Goal: Task Accomplishment & Management: Complete application form

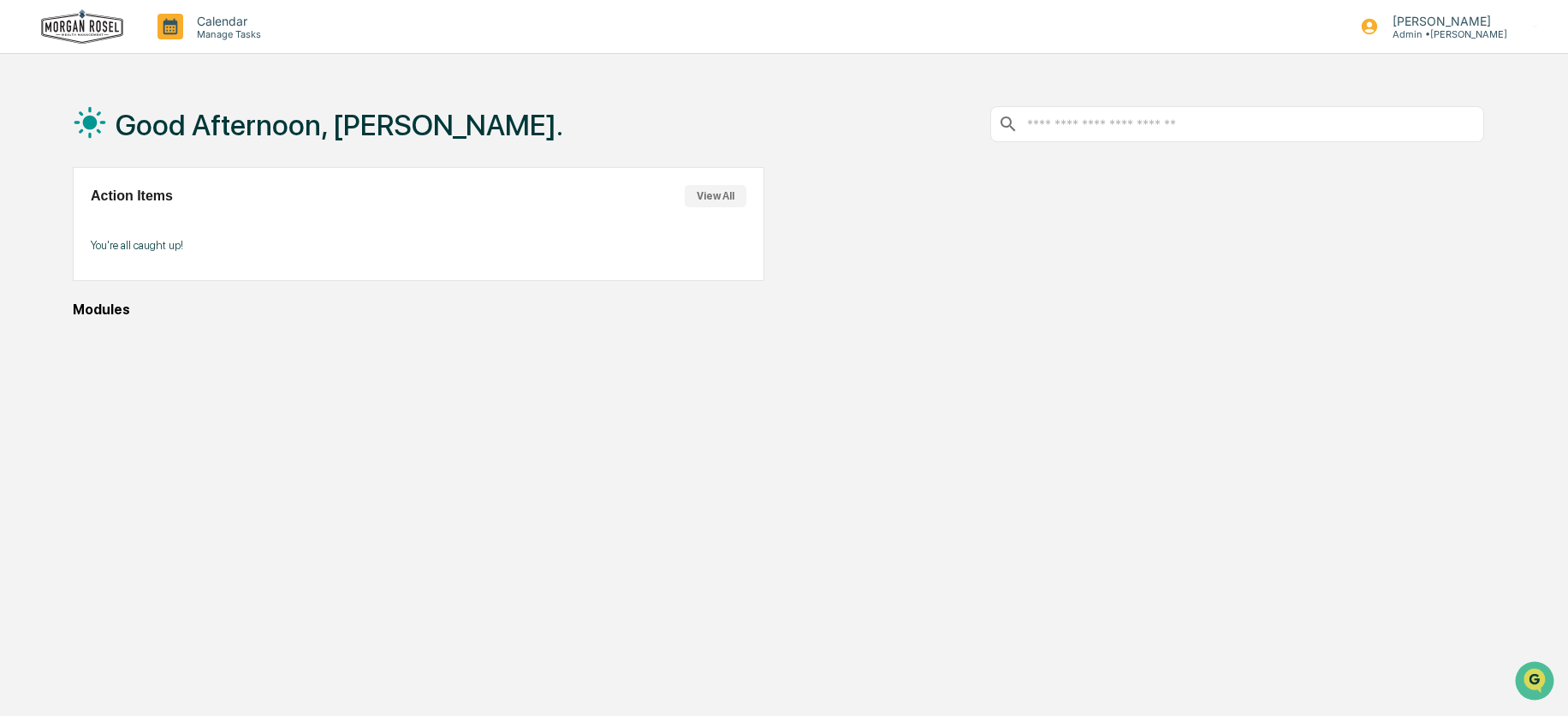
click at [715, 196] on button "View All" at bounding box center [716, 196] width 61 height 22
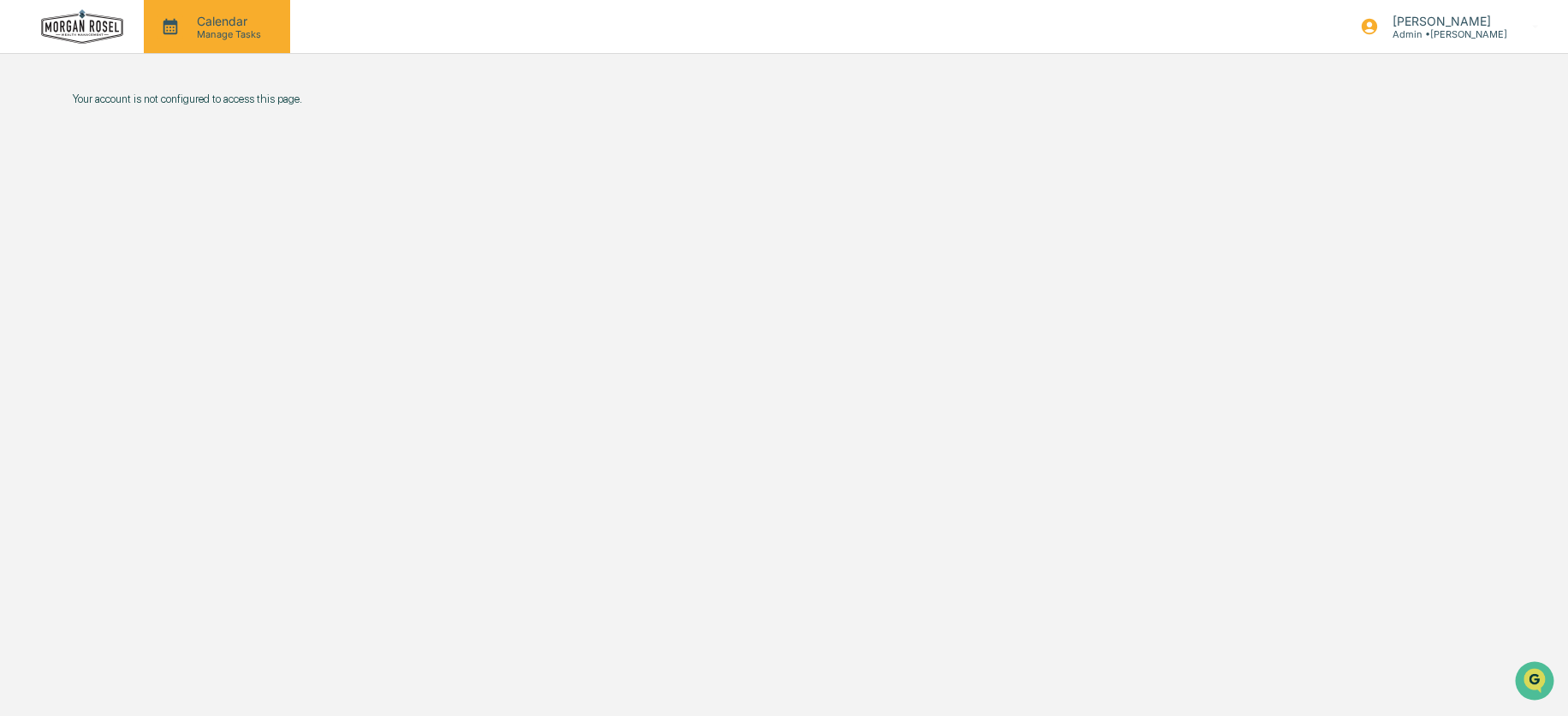
click at [216, 25] on p "Calendar" at bounding box center [226, 21] width 86 height 15
click at [154, 30] on div at bounding box center [788, 358] width 1576 height 716
click at [163, 27] on icon at bounding box center [170, 27] width 26 height 26
click at [163, 27] on div at bounding box center [788, 358] width 1576 height 716
click at [154, 258] on div "Your account is not configured to access this page." at bounding box center [779, 439] width 1463 height 716
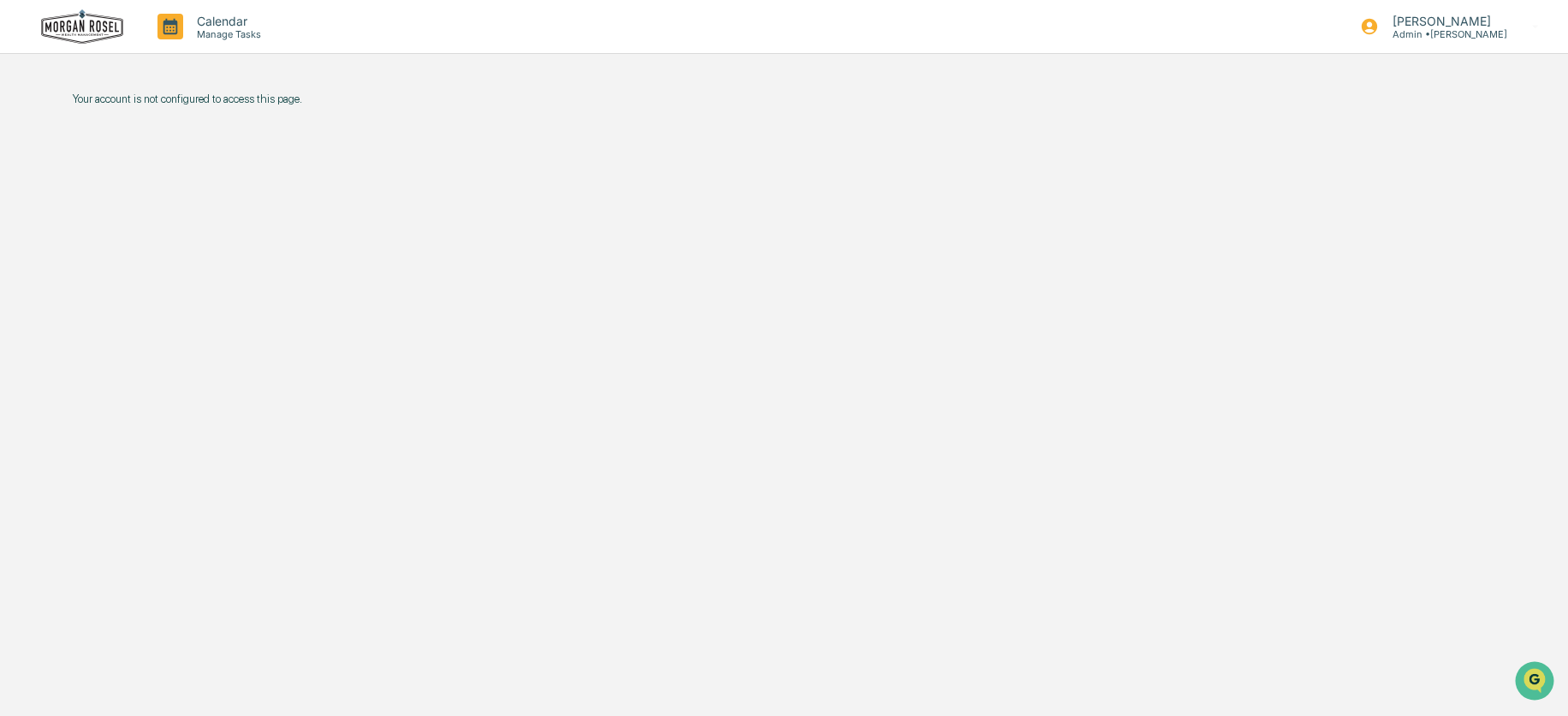
click at [72, 28] on img at bounding box center [82, 27] width 82 height 35
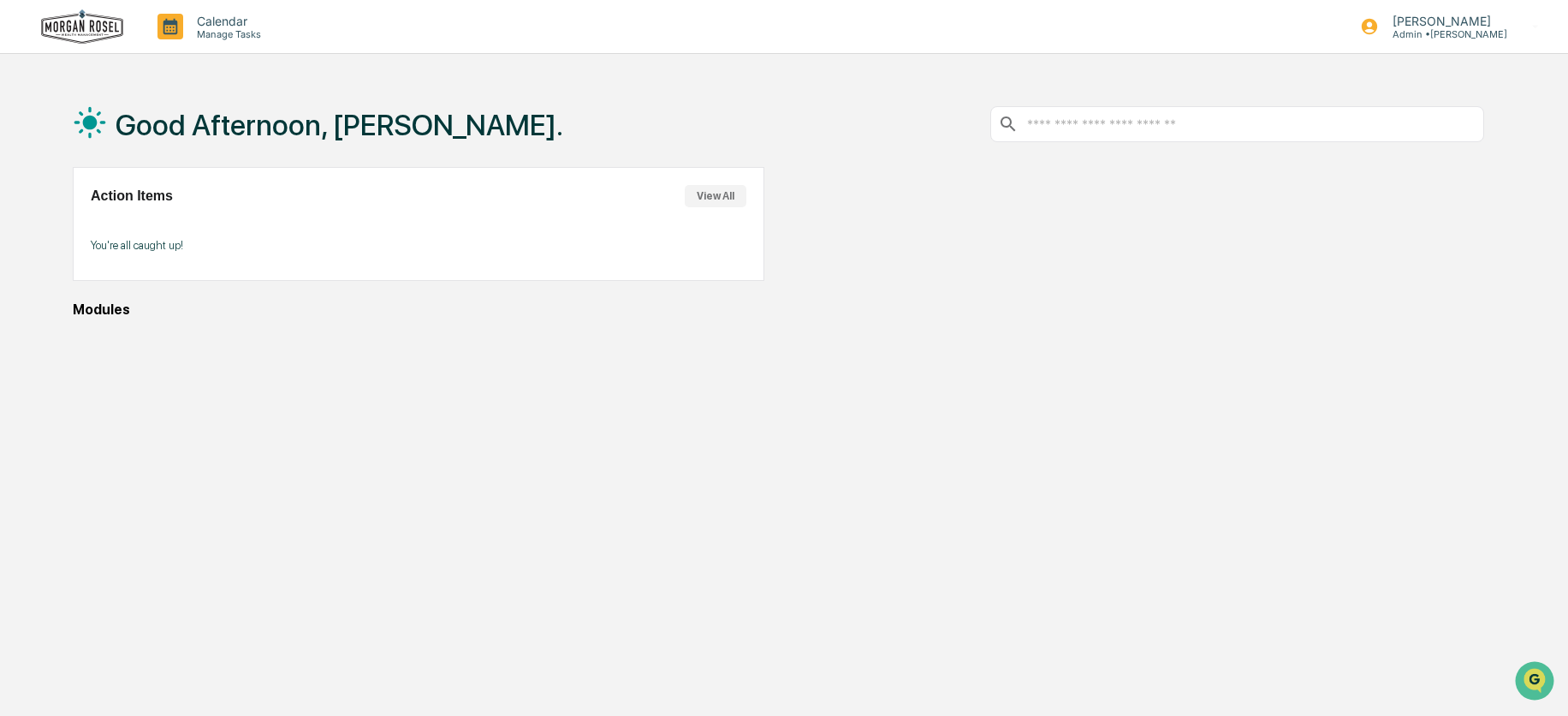
click at [712, 200] on button "View All" at bounding box center [716, 196] width 61 height 22
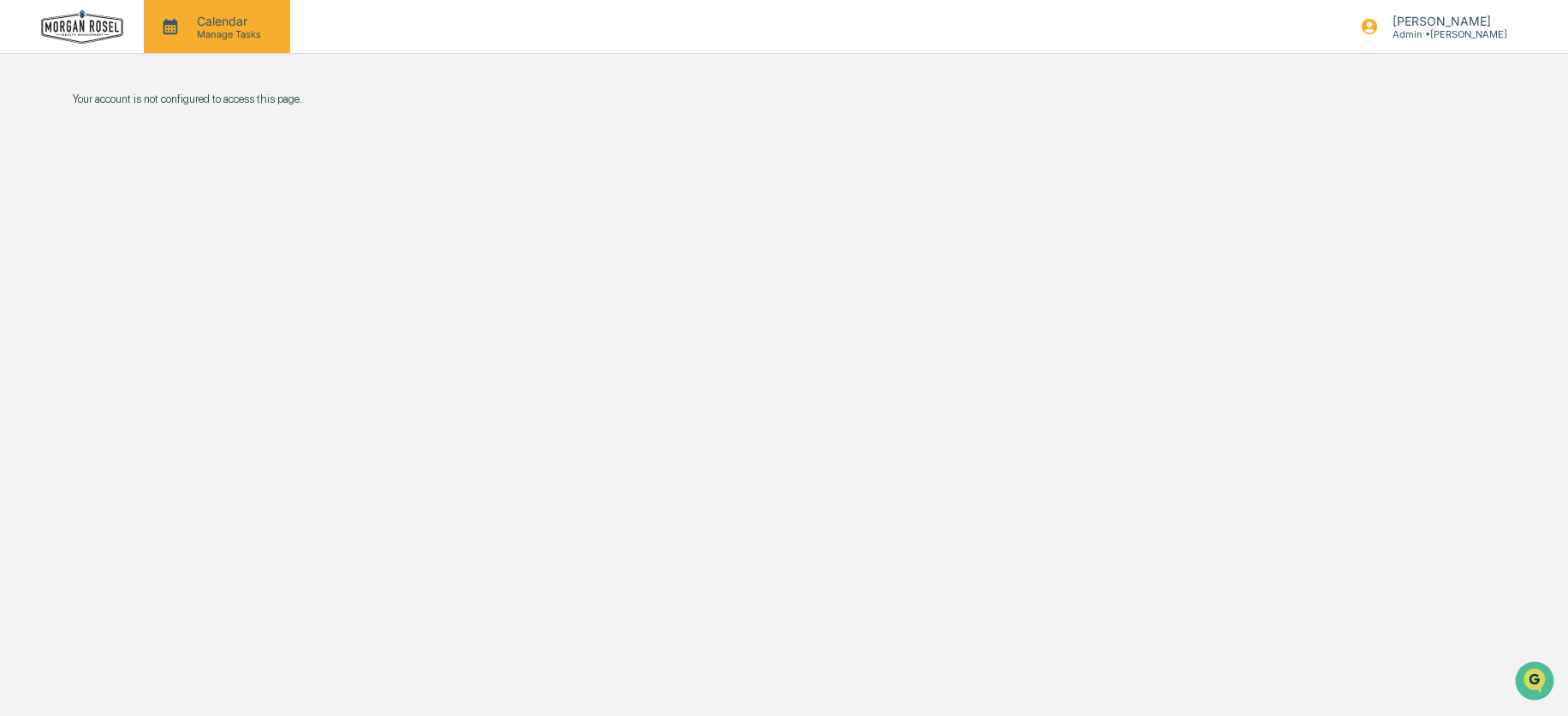
click at [217, 33] on p "Manage Tasks" at bounding box center [226, 33] width 86 height 12
click at [177, 27] on div at bounding box center [788, 358] width 1576 height 716
click at [68, 28] on img at bounding box center [82, 27] width 82 height 35
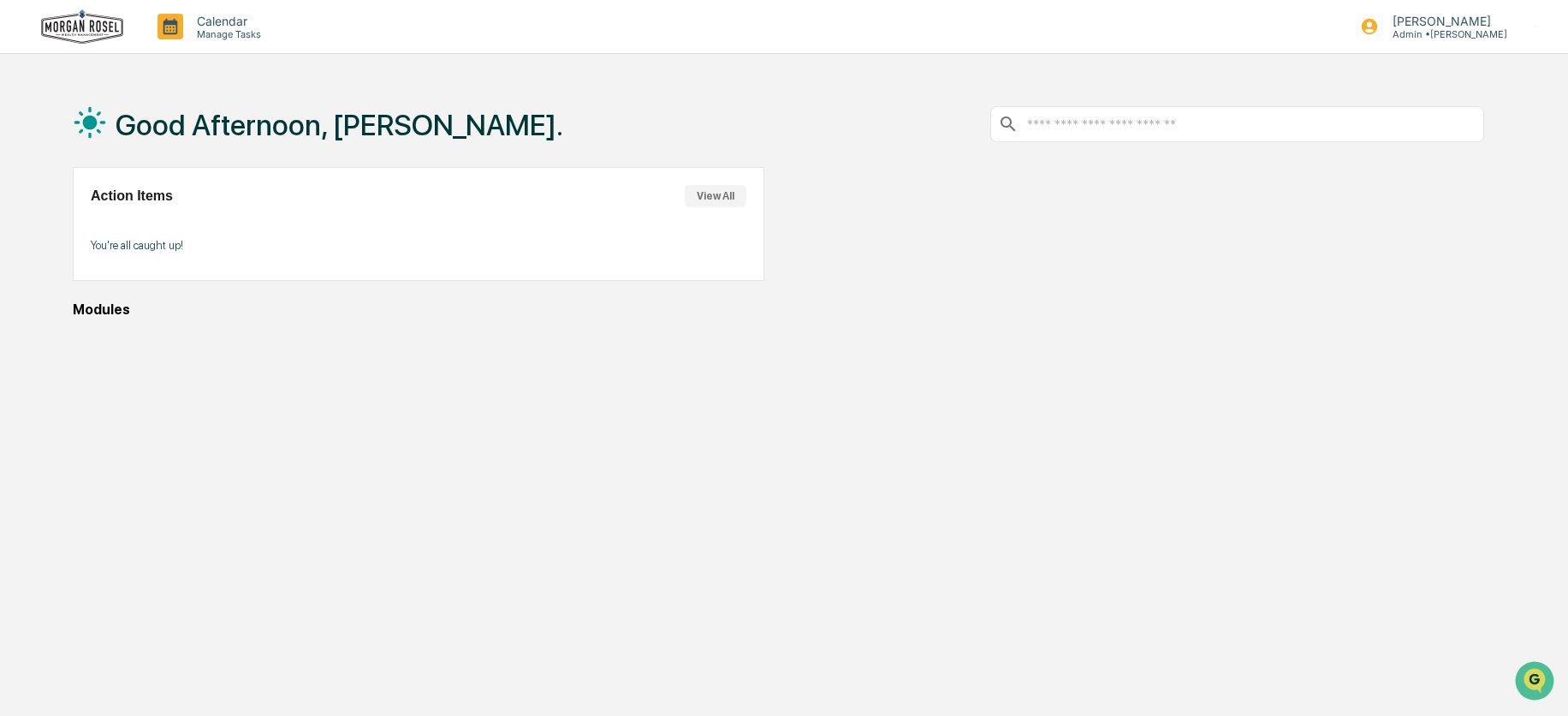
click at [113, 247] on p "You're all caught up!" at bounding box center [418, 245] width 655 height 13
click at [99, 314] on div "Modules" at bounding box center [778, 309] width 1411 height 16
click at [1438, 31] on p "Admin • [PERSON_NAME]" at bounding box center [1443, 33] width 128 height 12
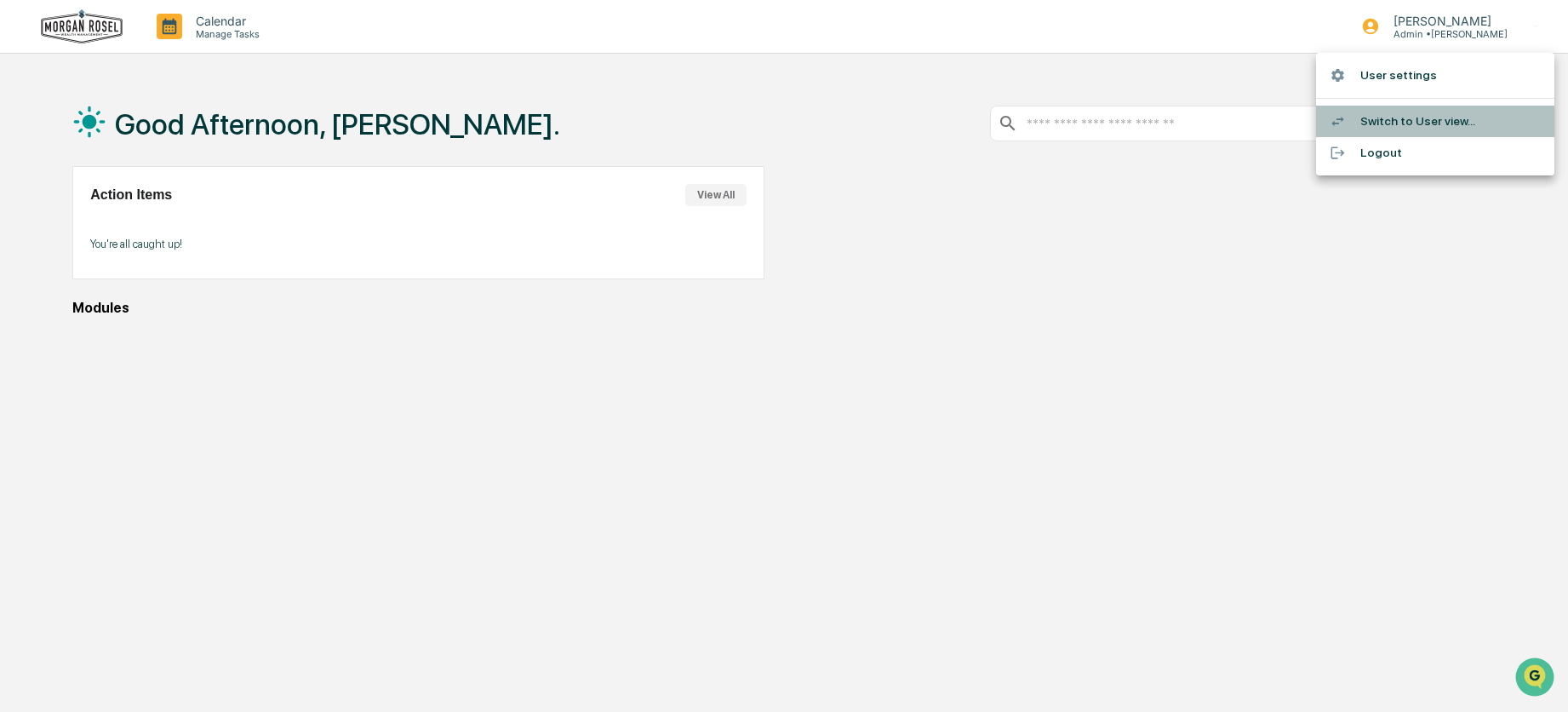
click at [1381, 123] on li "Switch to User view..." at bounding box center [1436, 121] width 239 height 31
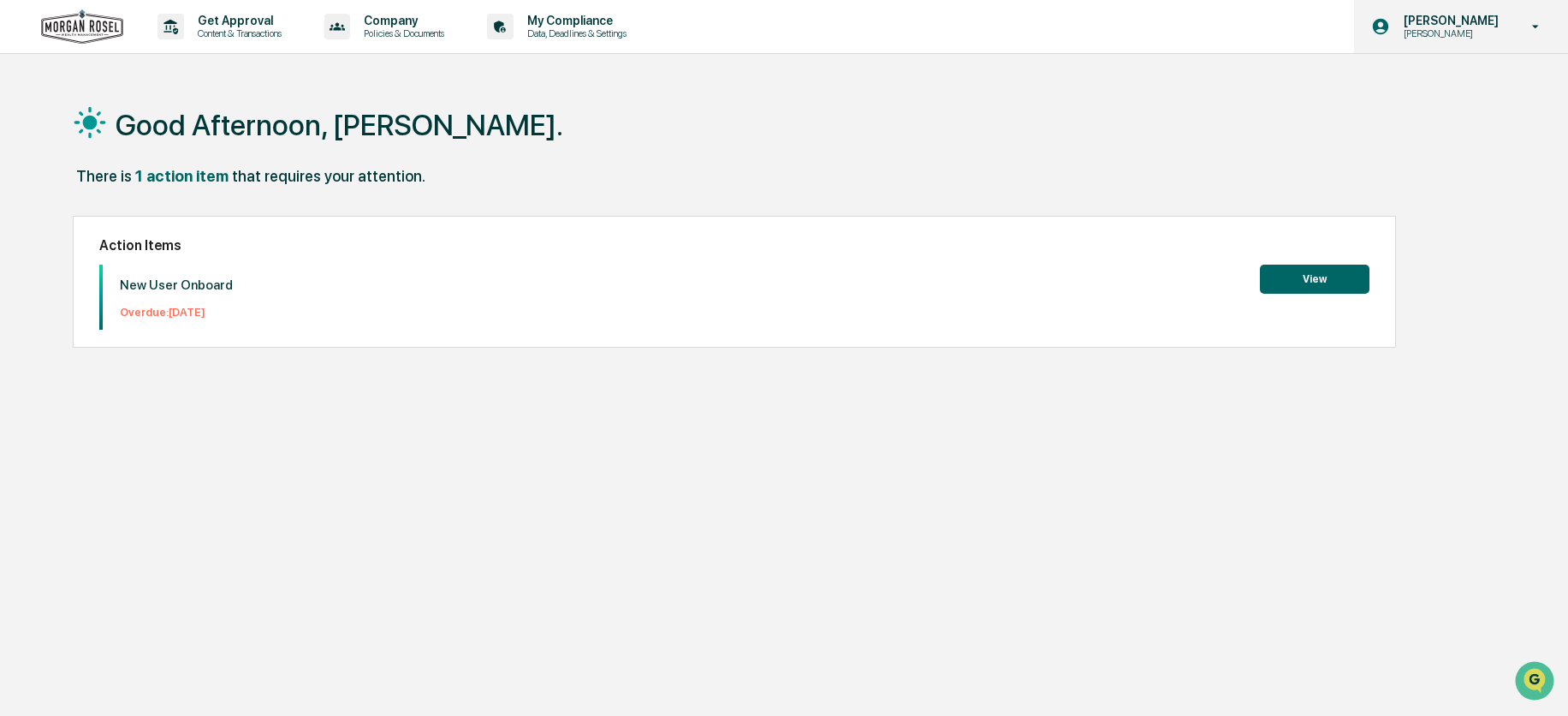
click at [1540, 27] on icon at bounding box center [1535, 26] width 30 height 16
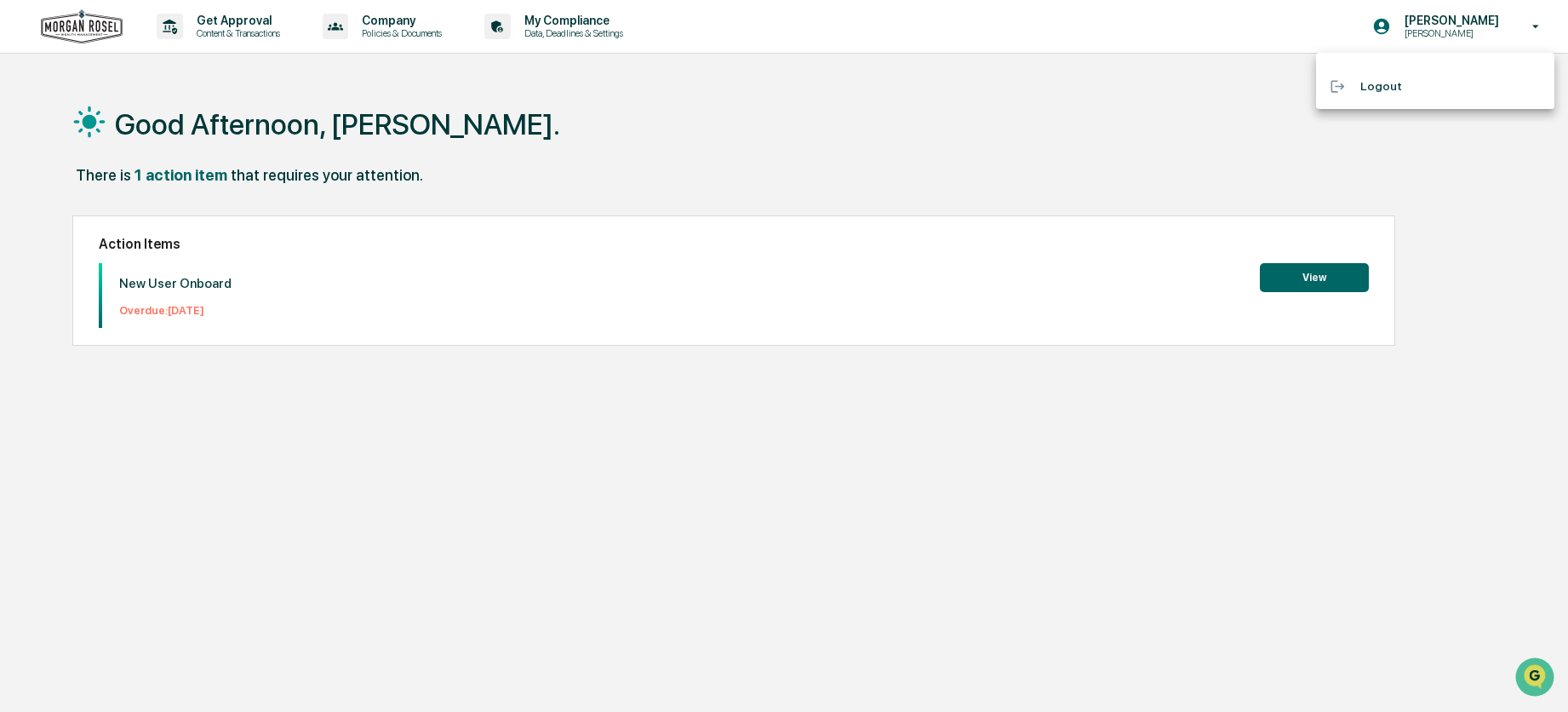
click at [1455, 27] on div at bounding box center [784, 356] width 1568 height 712
click at [1455, 27] on p "[PERSON_NAME]" at bounding box center [1440, 20] width 116 height 14
click at [1398, 21] on div at bounding box center [784, 356] width 1568 height 712
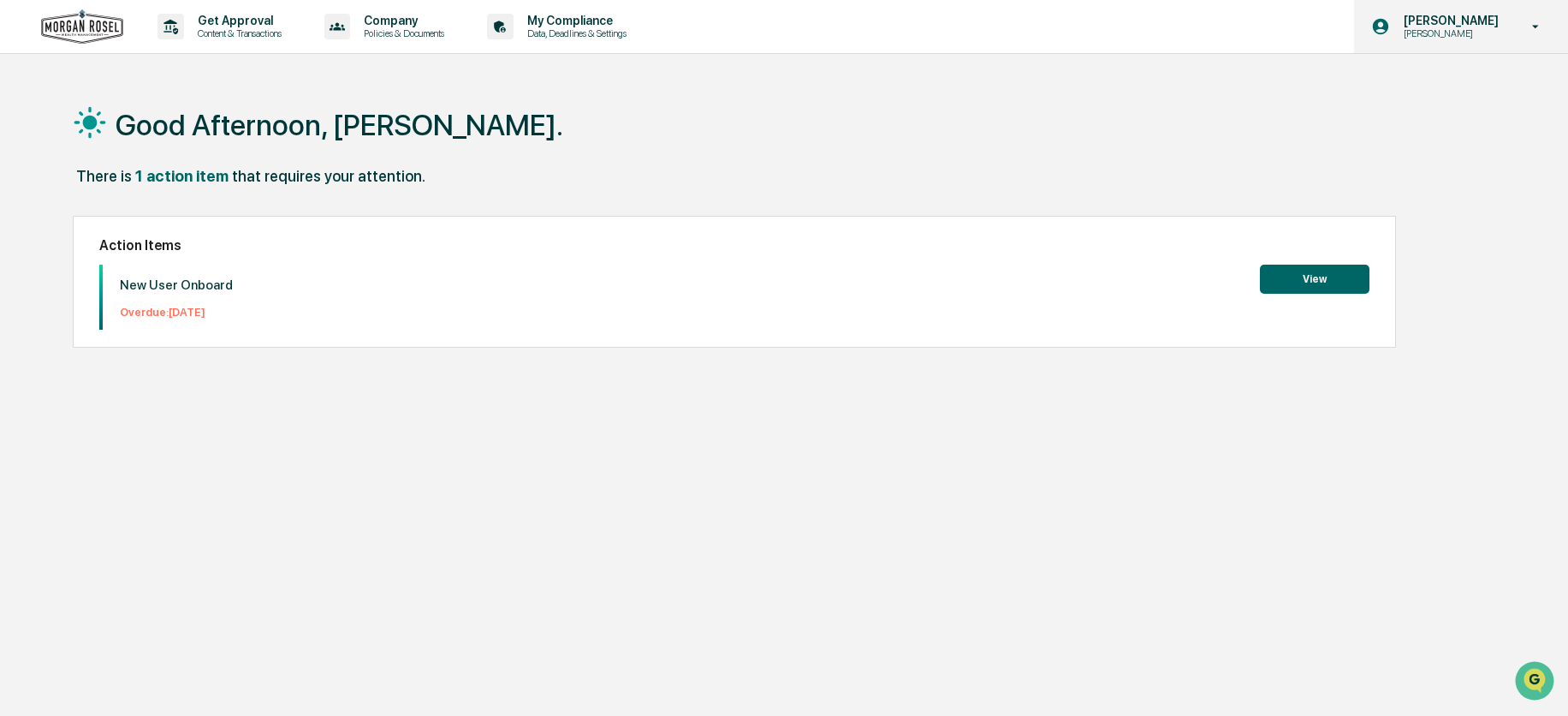
click at [1454, 31] on p "[PERSON_NAME]" at bounding box center [1448, 33] width 117 height 12
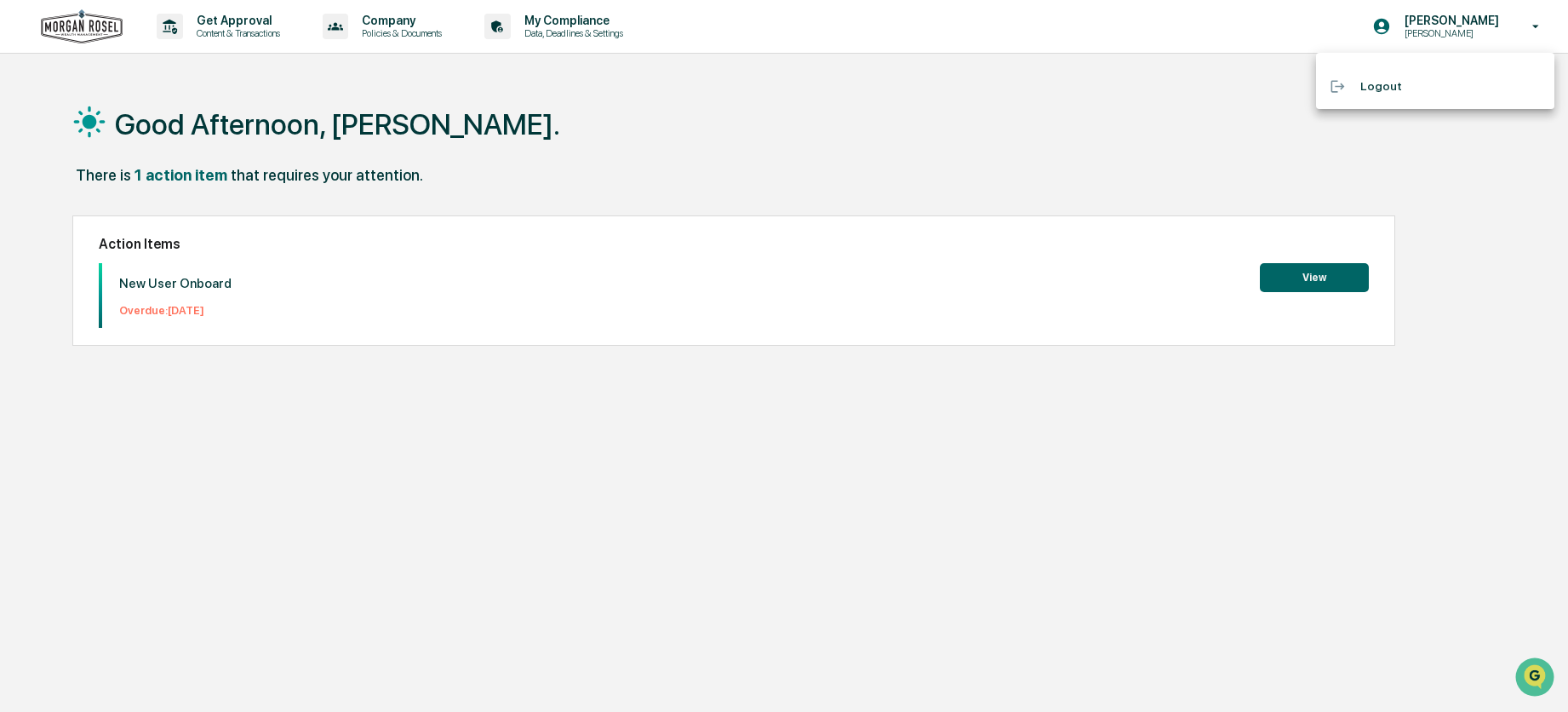
click at [1537, 27] on div at bounding box center [784, 356] width 1568 height 712
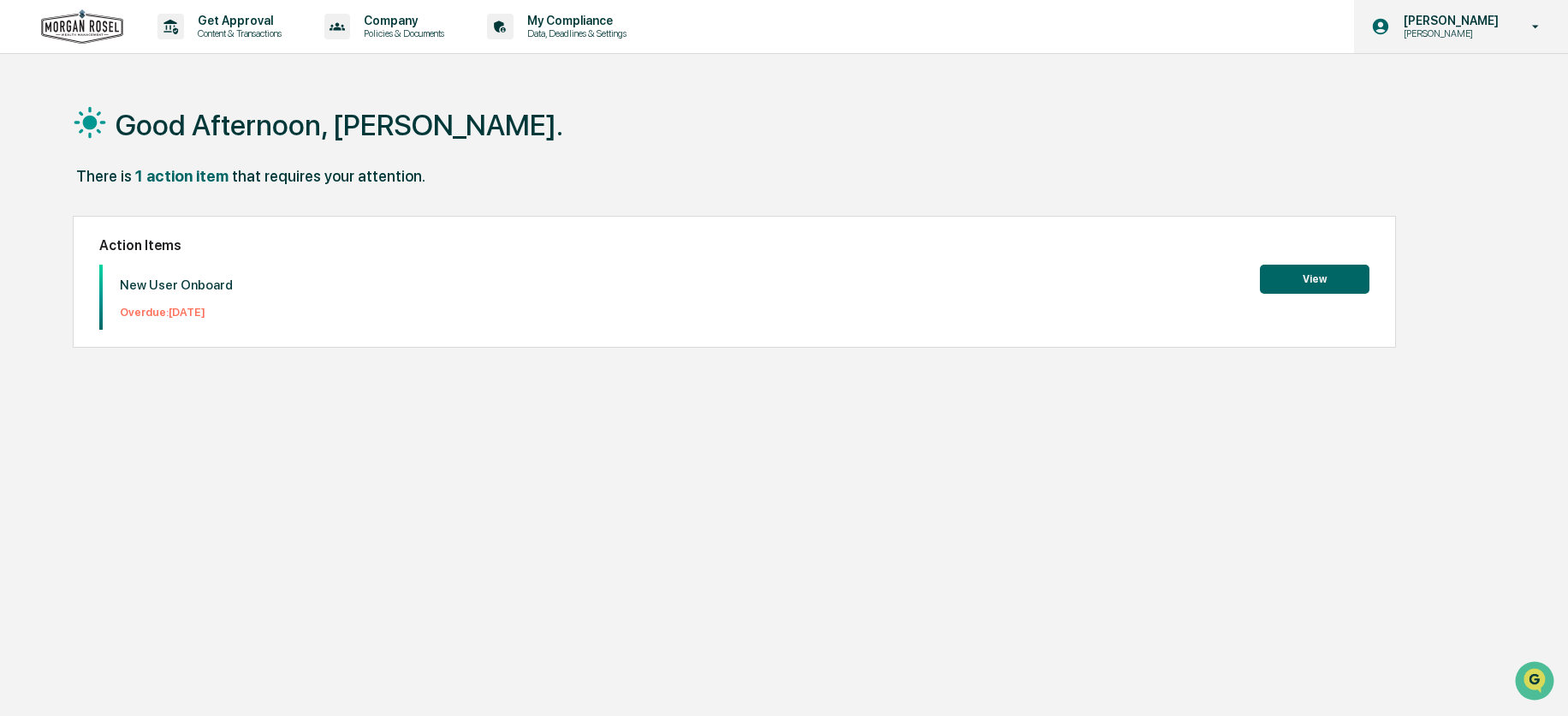
click at [1542, 27] on icon at bounding box center [1535, 26] width 30 height 16
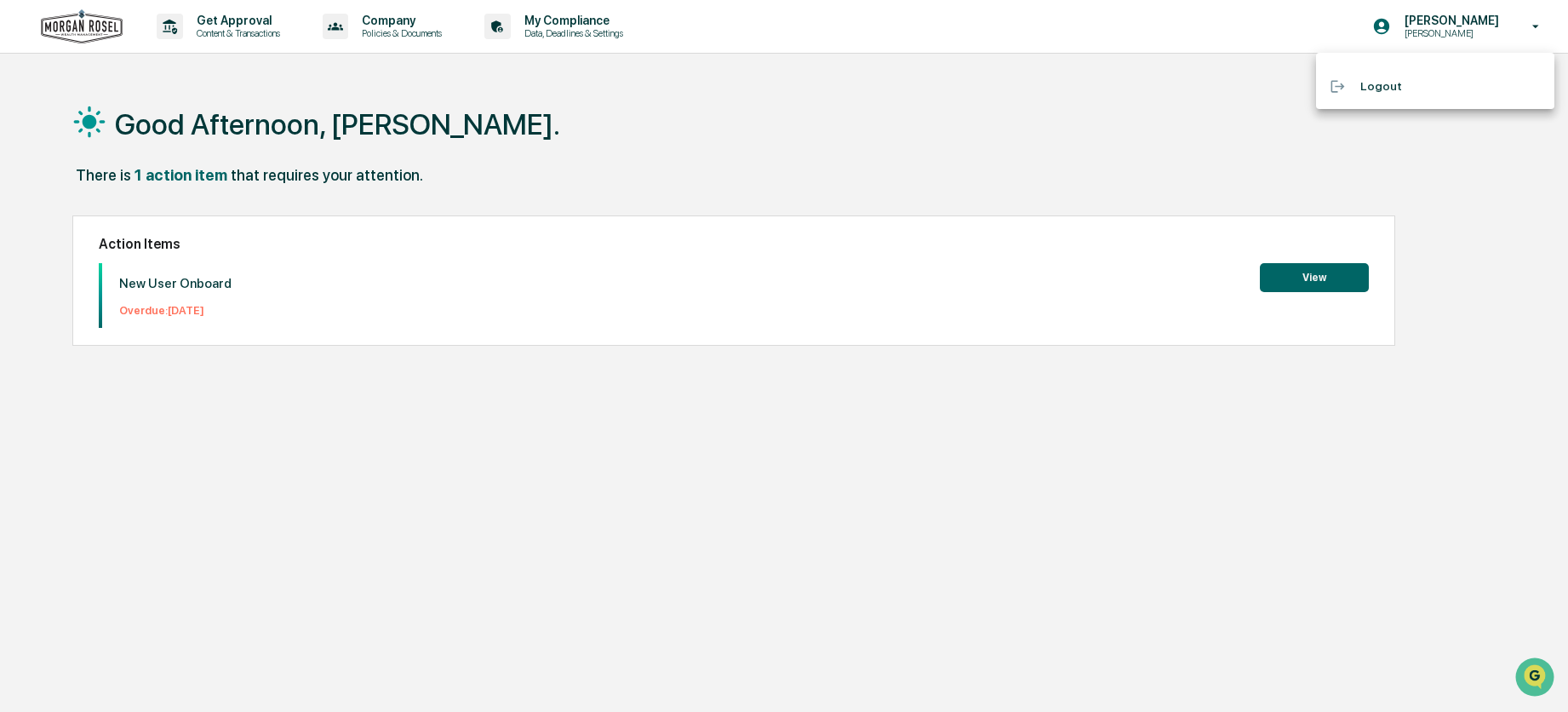
click at [1403, 29] on div at bounding box center [784, 356] width 1568 height 712
click at [1403, 29] on body "Get Approval Content & Transactions Company Policies & Documents My Compliance …" at bounding box center [779, 396] width 1560 height 792
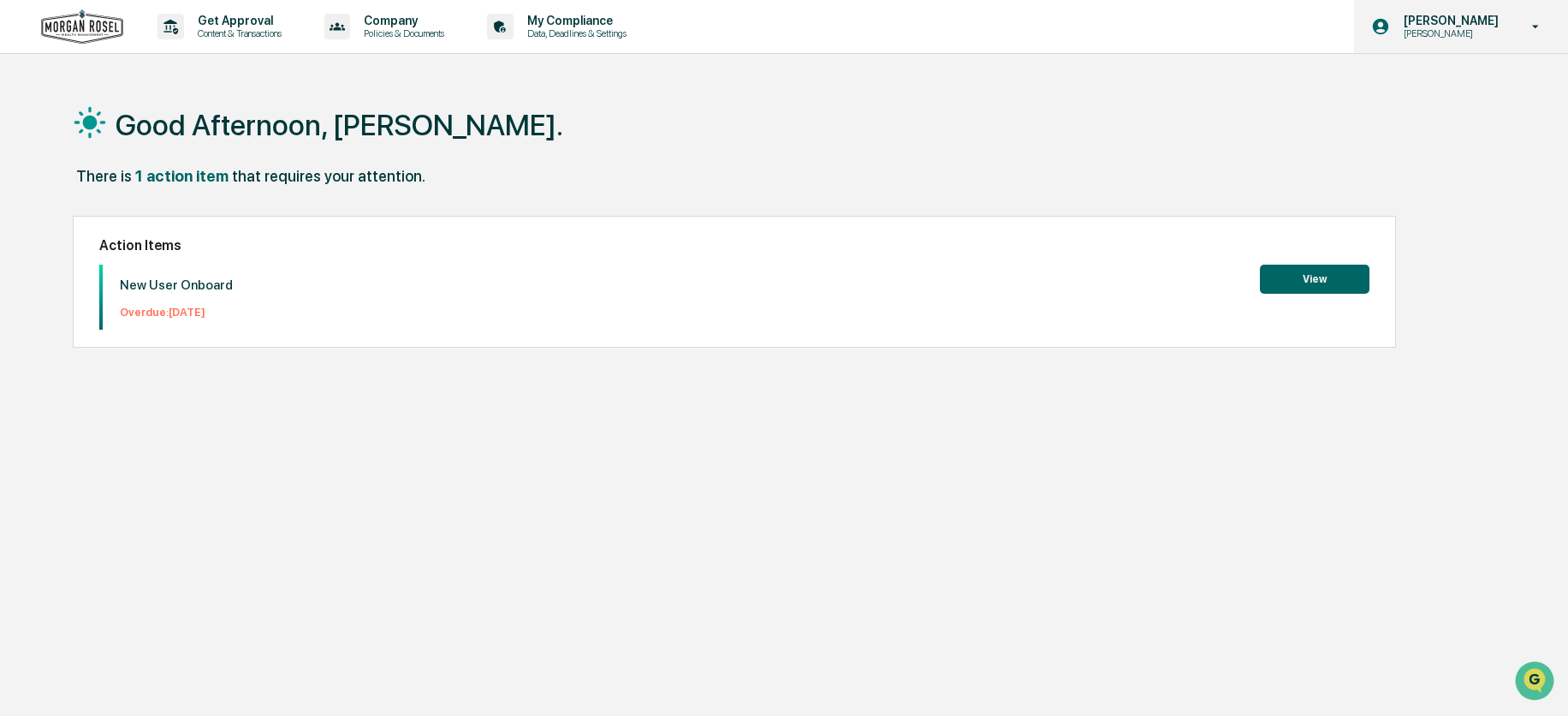
click at [1466, 29] on p "[PERSON_NAME]" at bounding box center [1448, 33] width 117 height 12
click at [1466, 29] on div at bounding box center [788, 358] width 1576 height 716
click at [1497, 115] on div "Good Afternoon, [PERSON_NAME]. There is 1 action item that requires your attent…" at bounding box center [779, 439] width 1463 height 716
click at [1455, 16] on p "[PERSON_NAME]" at bounding box center [1448, 20] width 117 height 14
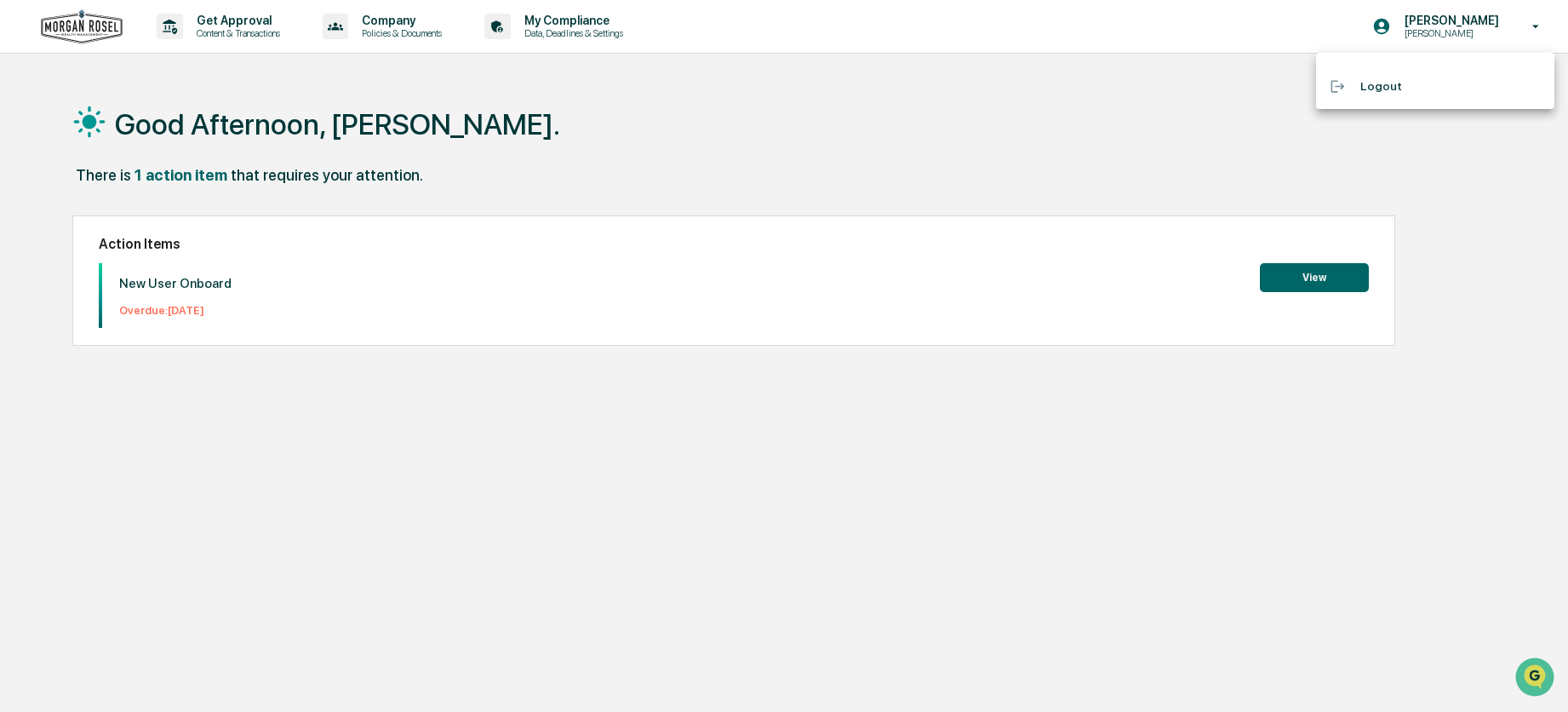
click at [65, 75] on div at bounding box center [784, 356] width 1568 height 712
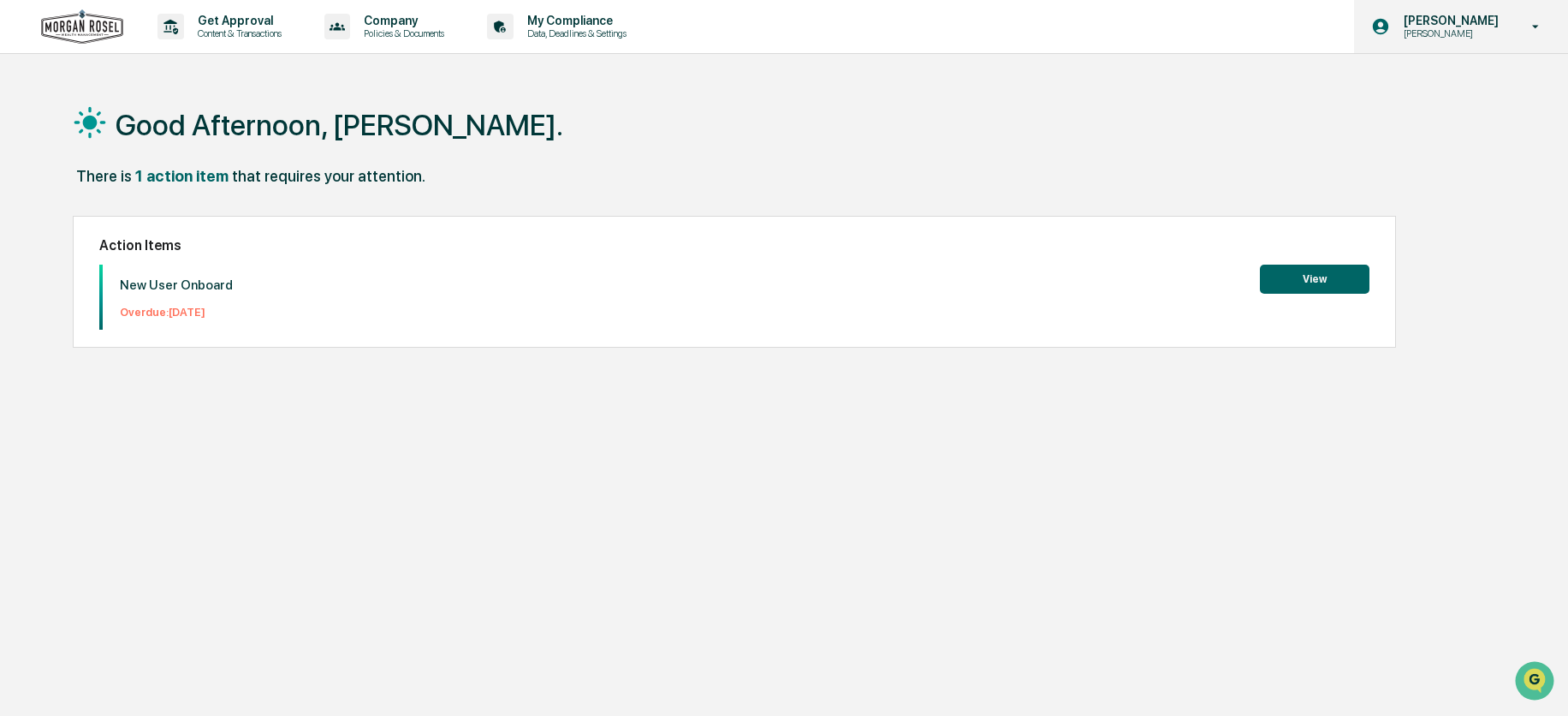
click at [1465, 27] on p "[PERSON_NAME]" at bounding box center [1448, 20] width 117 height 14
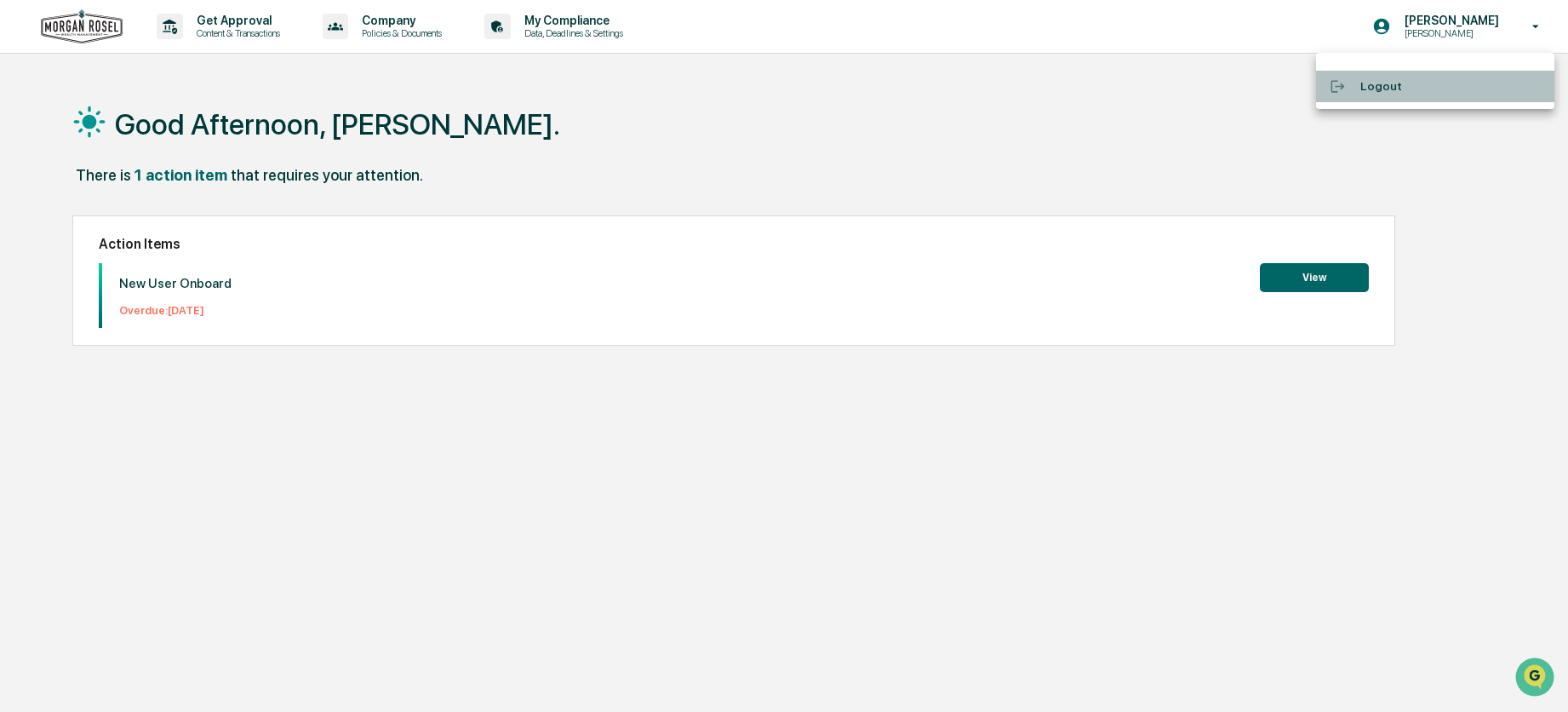
click at [1388, 83] on li "Logout" at bounding box center [1436, 86] width 239 height 31
click at [1316, 275] on button "View" at bounding box center [1307, 277] width 109 height 29
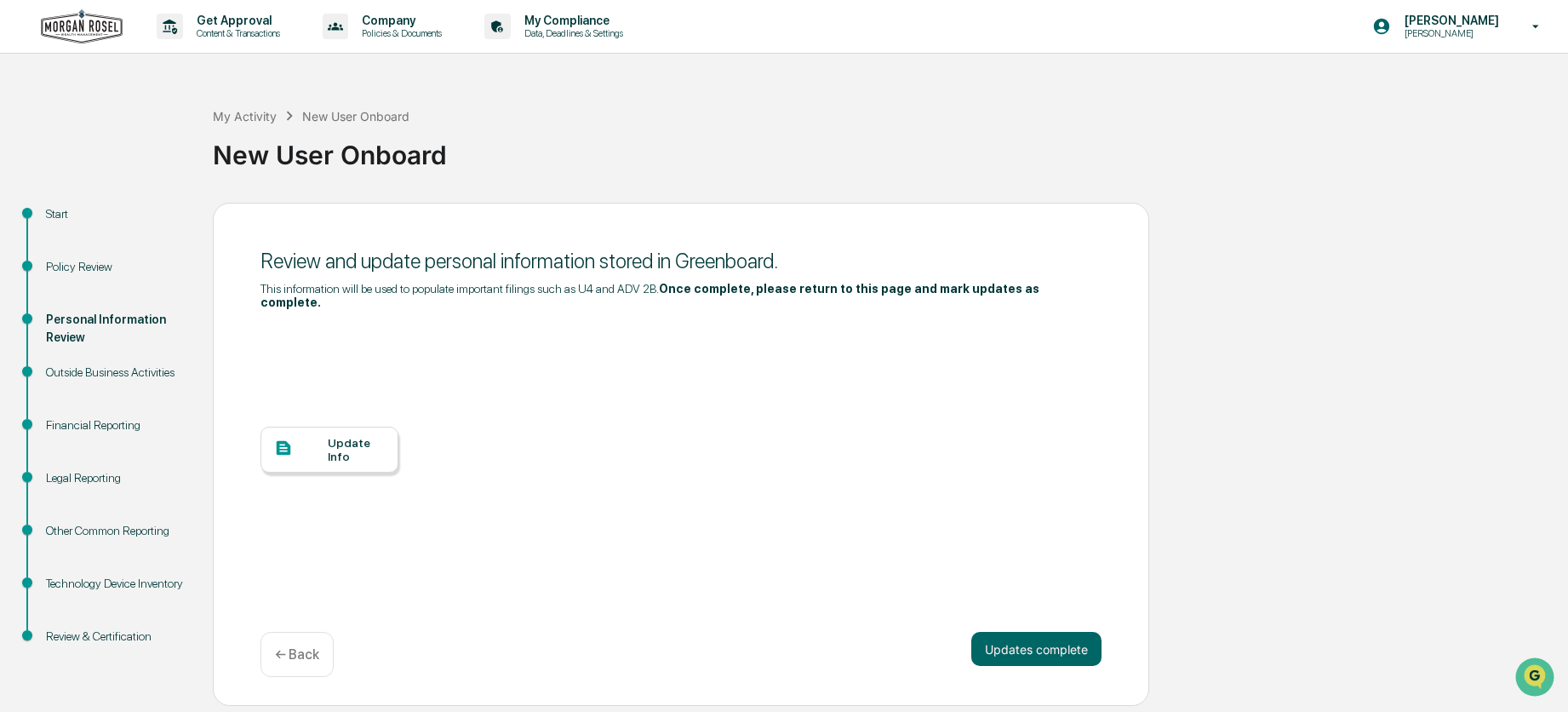
click at [80, 582] on div "Technology Device Inventory" at bounding box center [116, 583] width 140 height 18
click at [85, 530] on div "Other Common Reporting" at bounding box center [116, 530] width 140 height 18
click at [79, 479] on div "Legal Reporting" at bounding box center [116, 477] width 140 height 18
click at [71, 416] on div "Financial Reporting" at bounding box center [116, 424] width 140 height 18
click at [64, 373] on div "Outside Business Activities" at bounding box center [116, 372] width 140 height 18
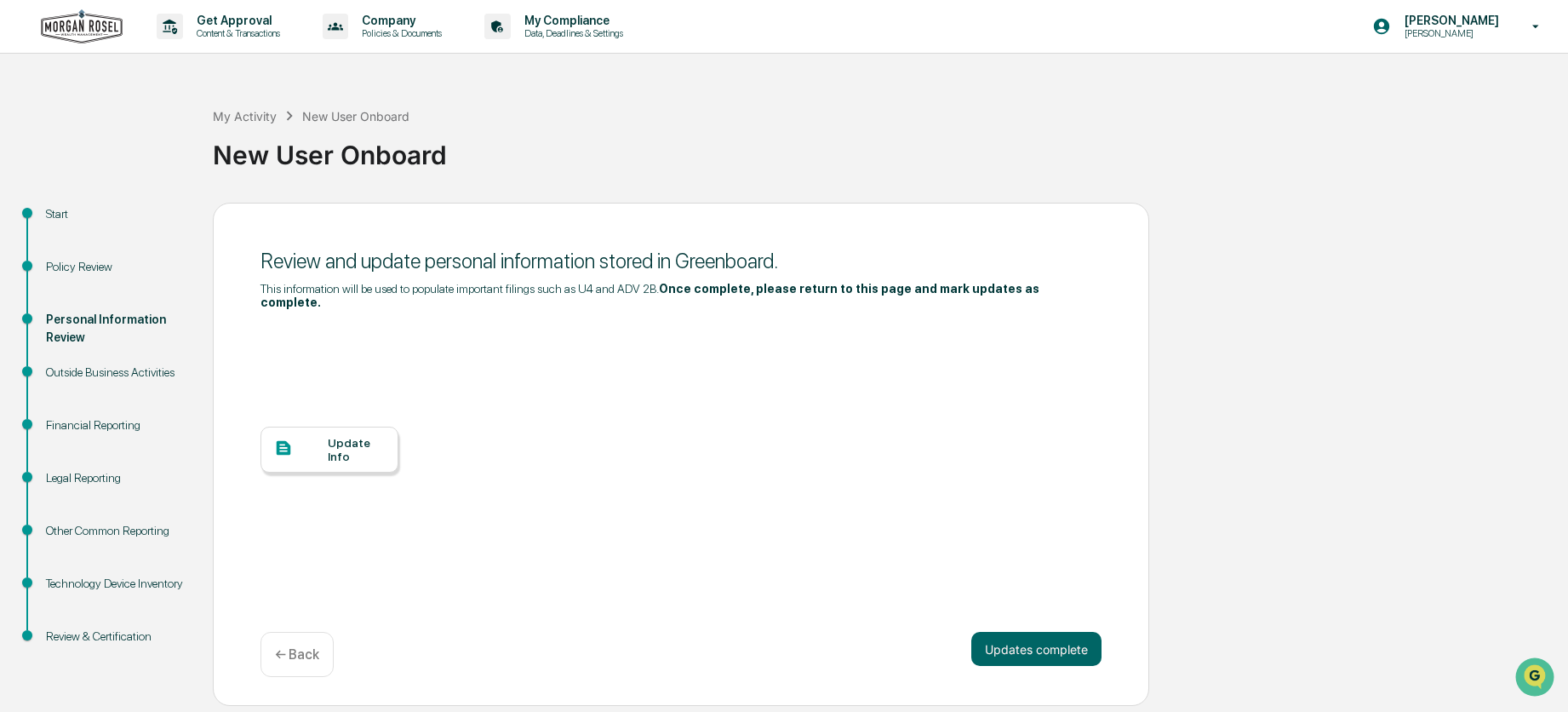
click at [77, 272] on div "Policy Review" at bounding box center [116, 266] width 140 height 18
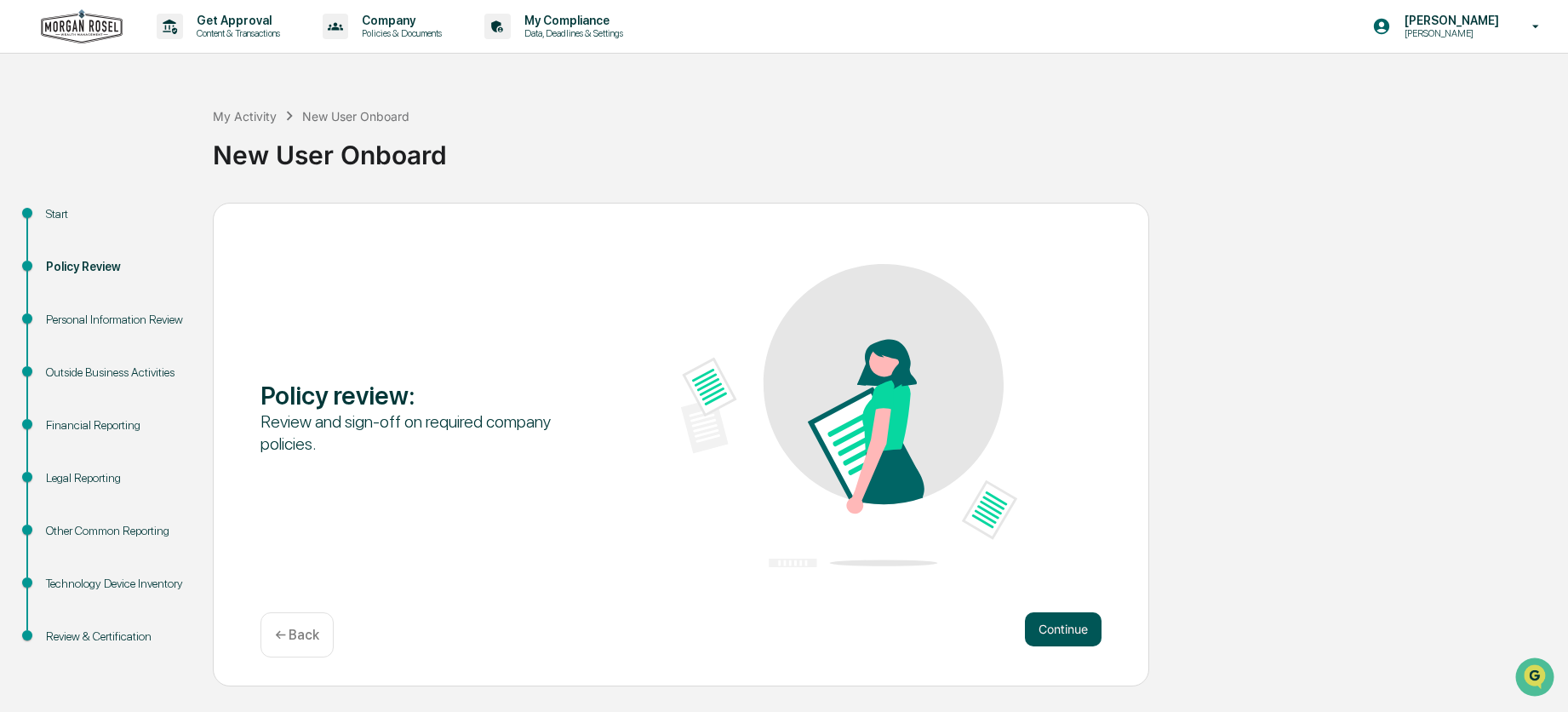
click at [1092, 631] on button "Continue" at bounding box center [1063, 629] width 77 height 34
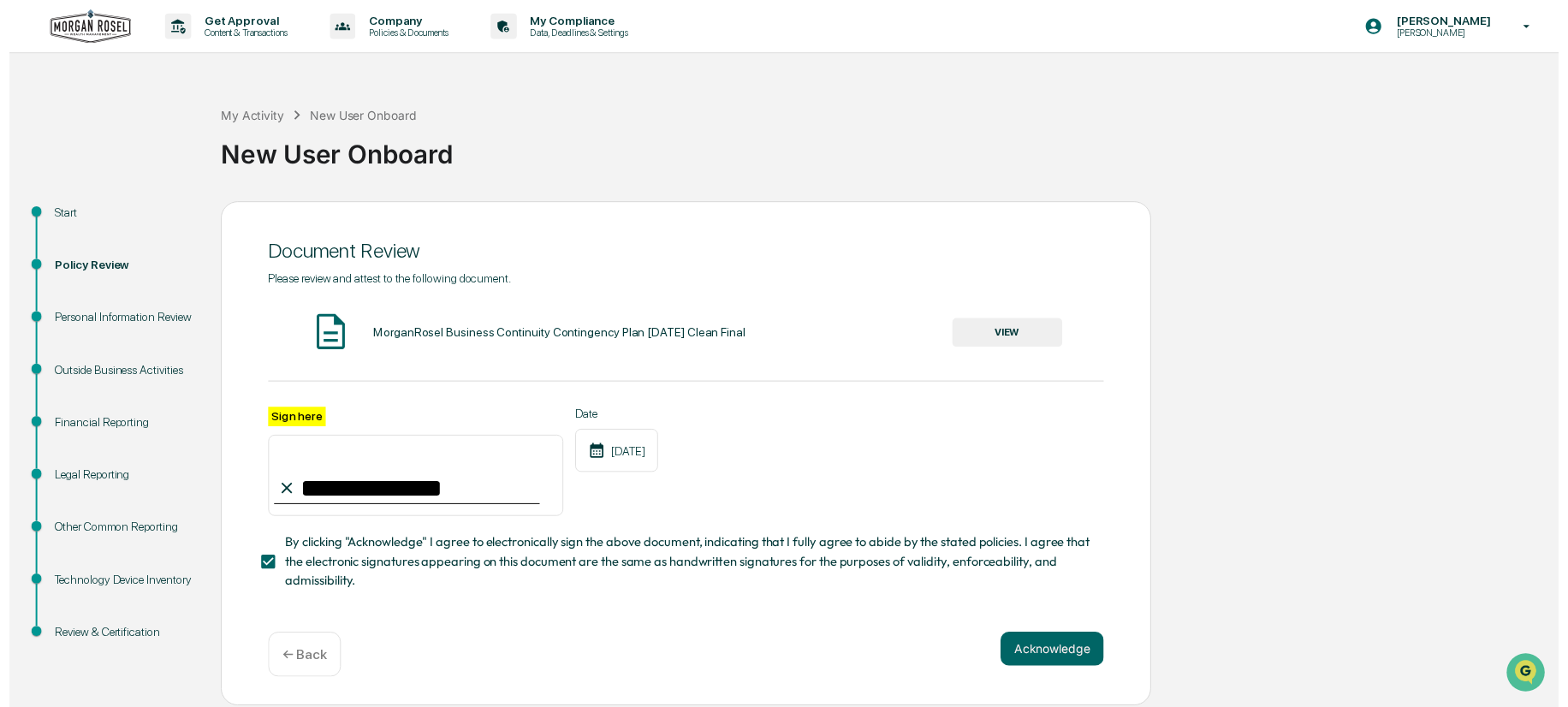
scroll to position [4, 0]
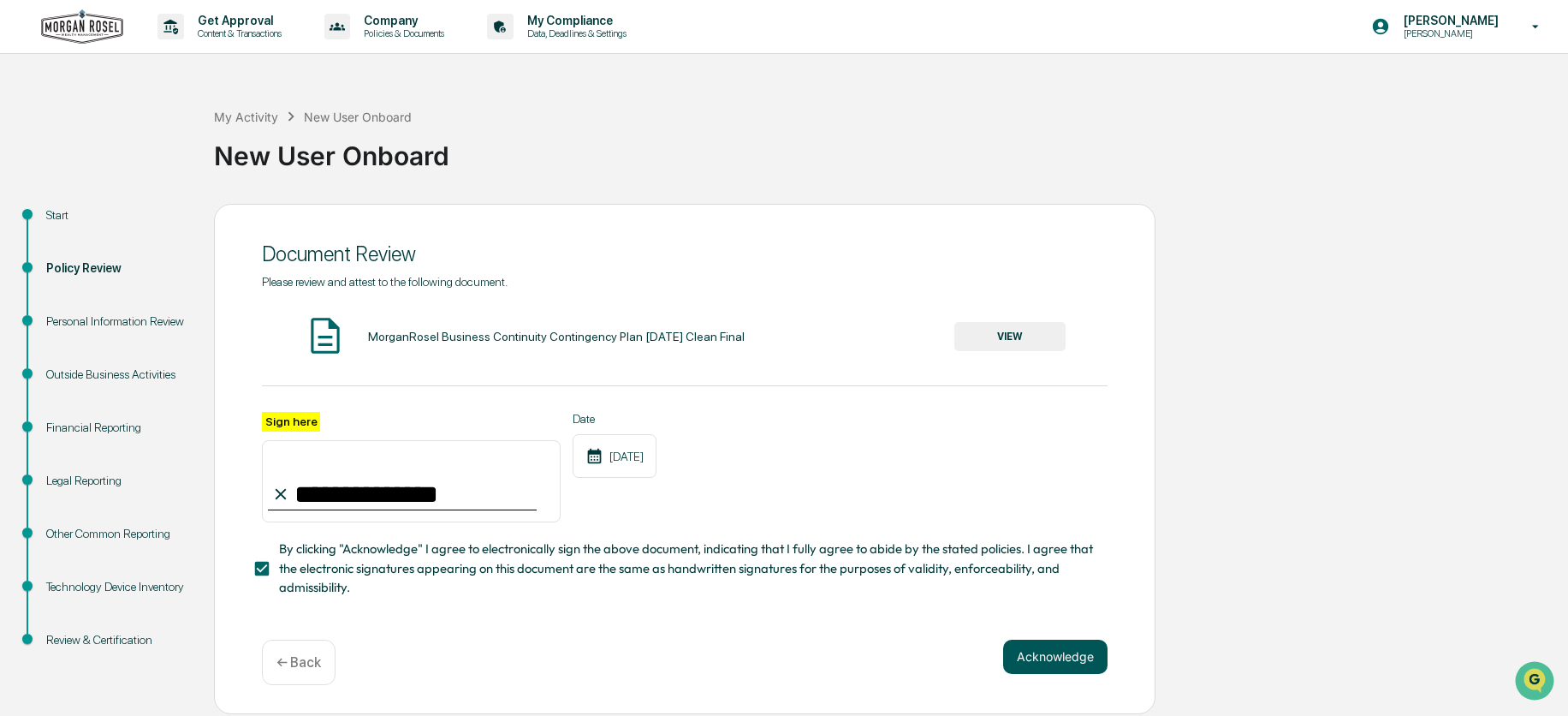
click at [1058, 659] on button "Acknowledge" at bounding box center [1055, 656] width 104 height 34
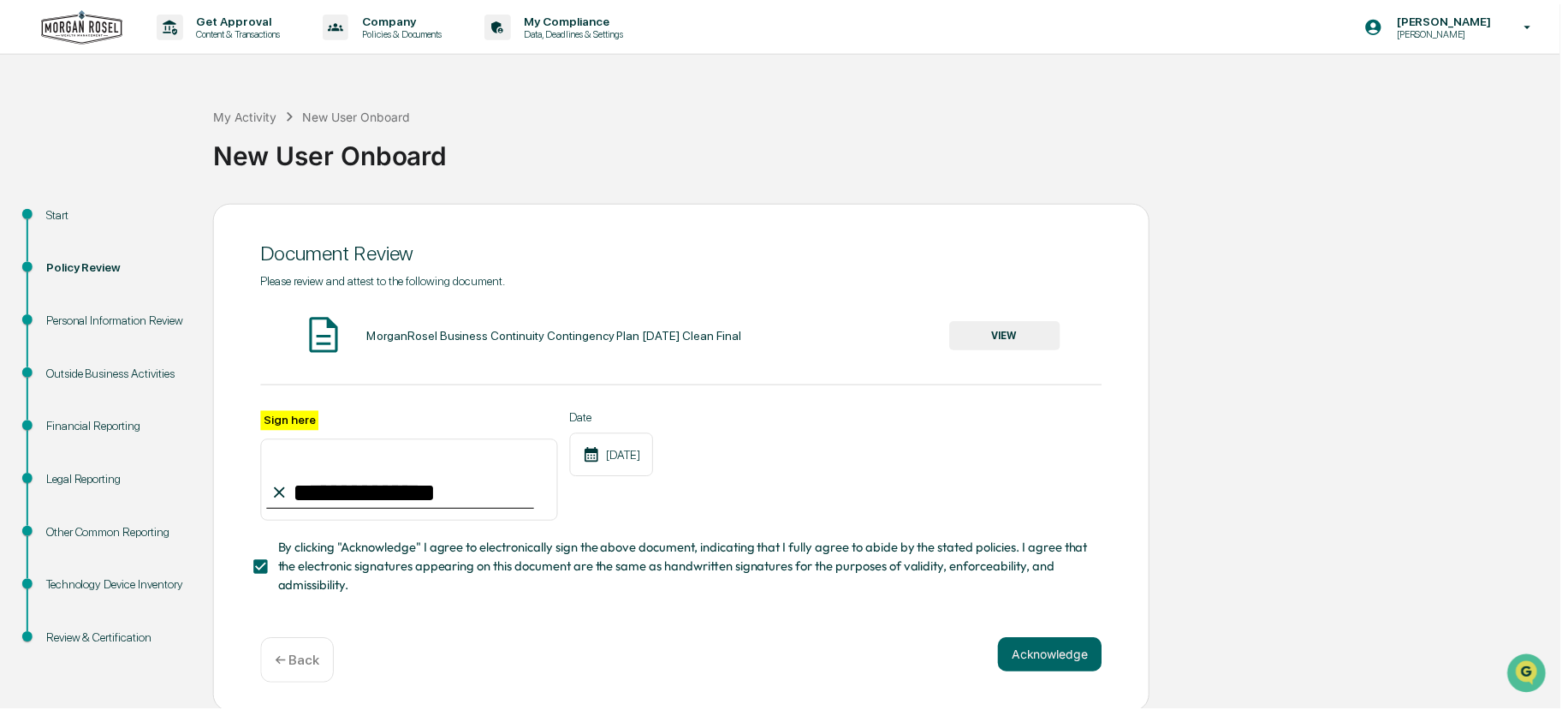
scroll to position [0, 0]
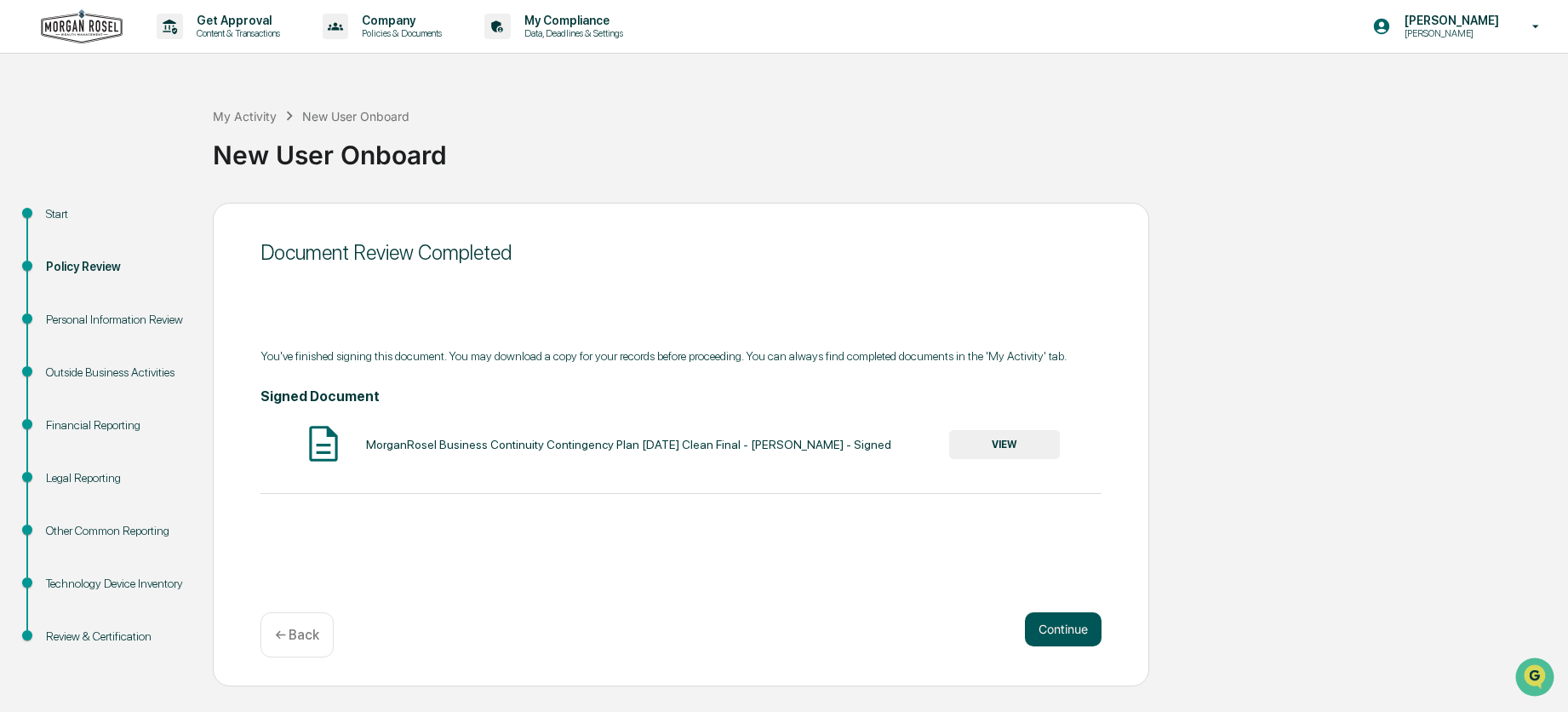
click at [1075, 629] on button "Continue" at bounding box center [1063, 629] width 77 height 34
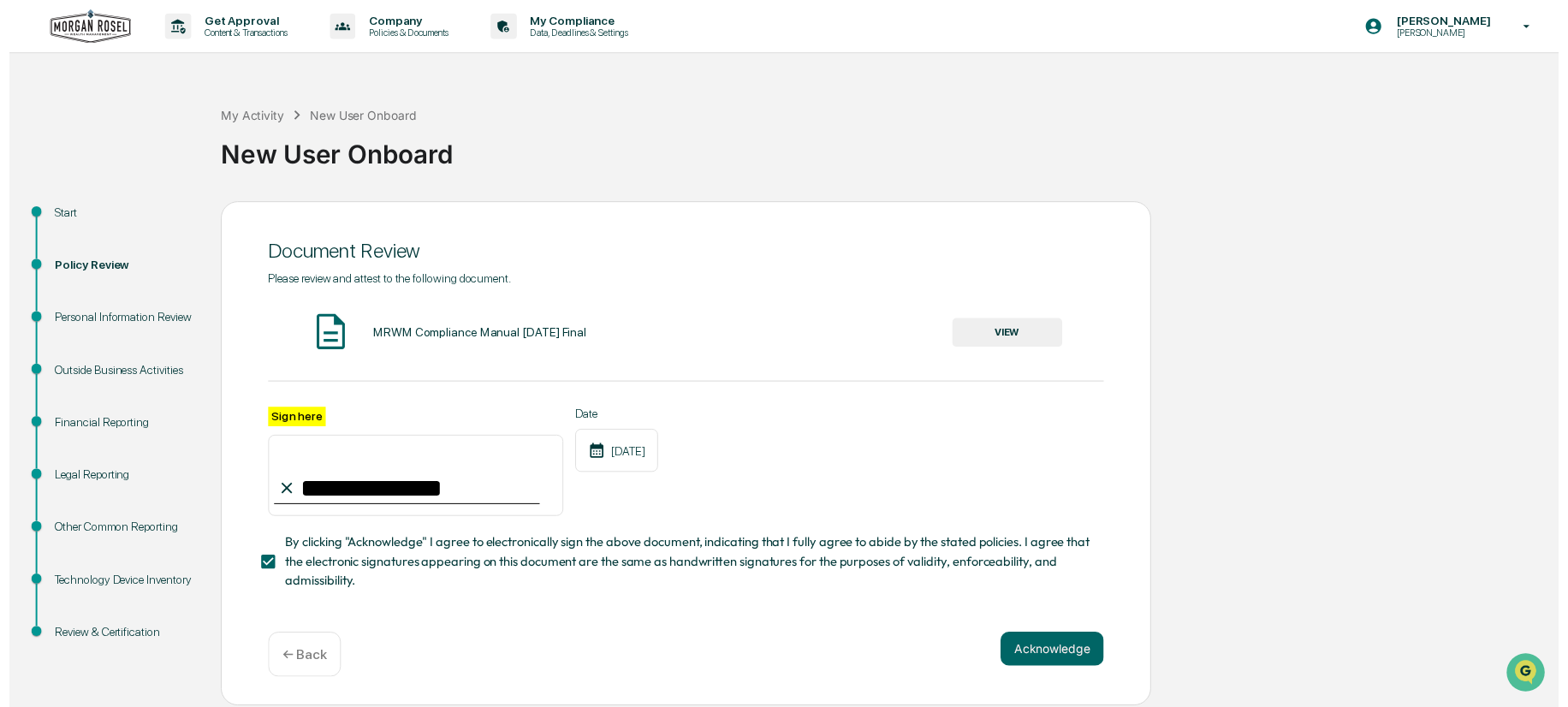
scroll to position [4, 0]
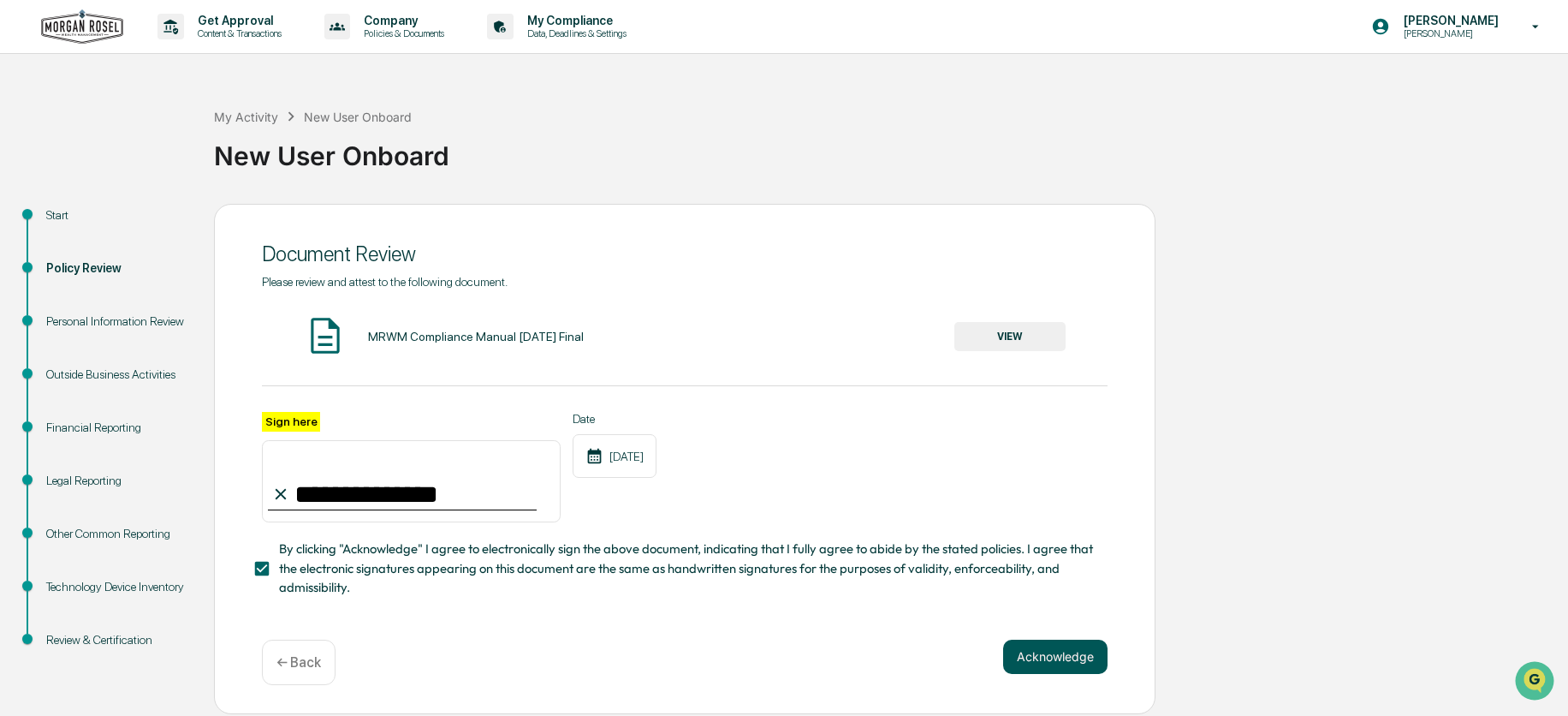
click at [1036, 661] on button "Acknowledge" at bounding box center [1055, 656] width 104 height 34
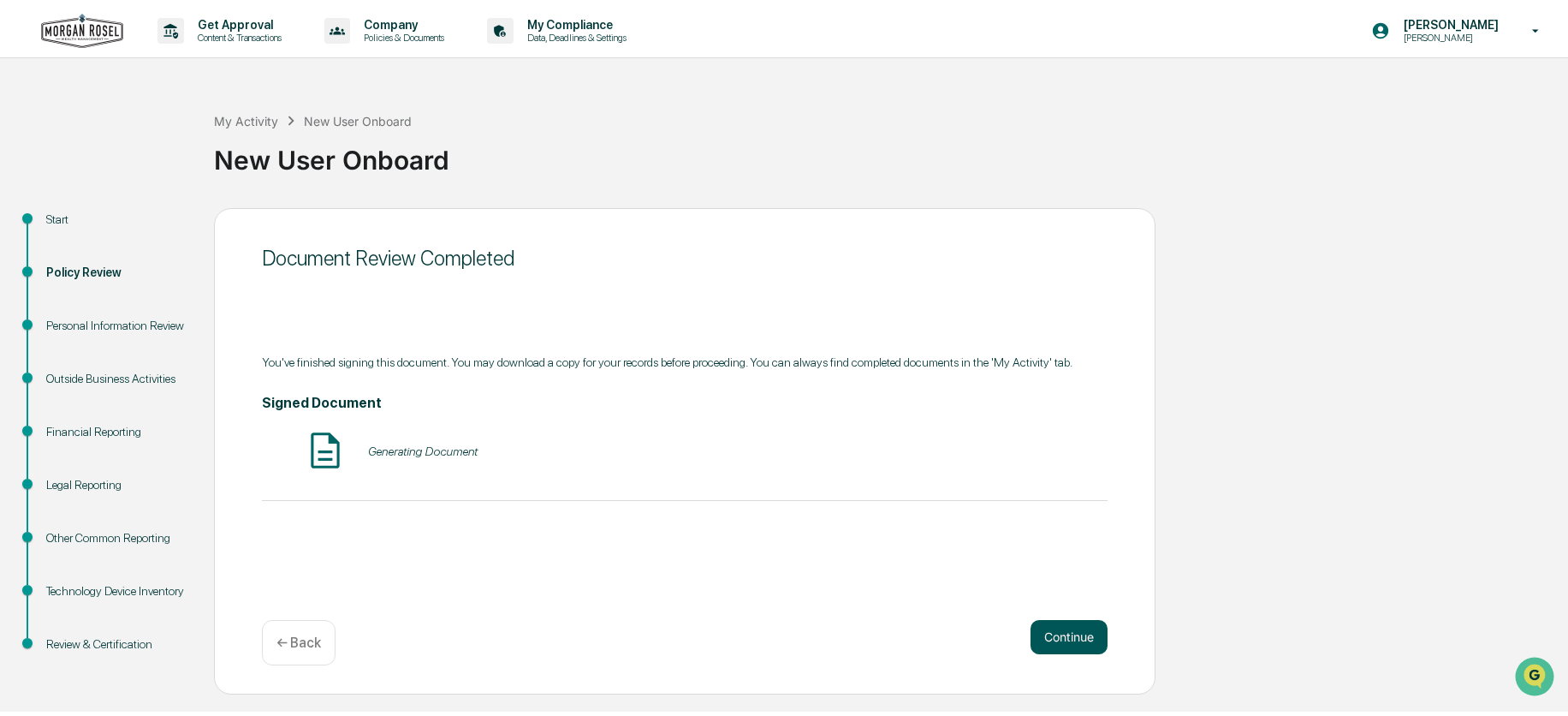
scroll to position [0, 0]
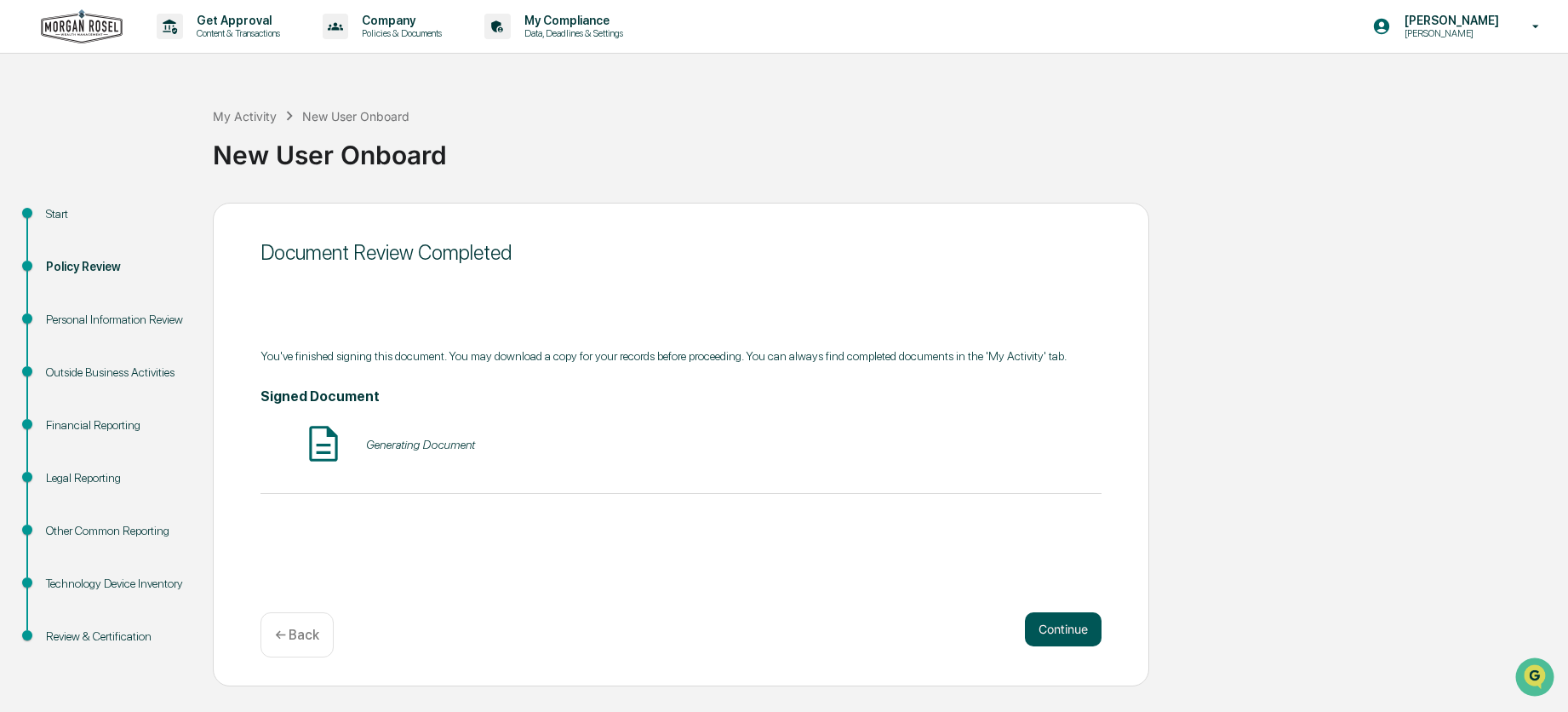
click at [1052, 623] on button "Continue" at bounding box center [1063, 629] width 77 height 34
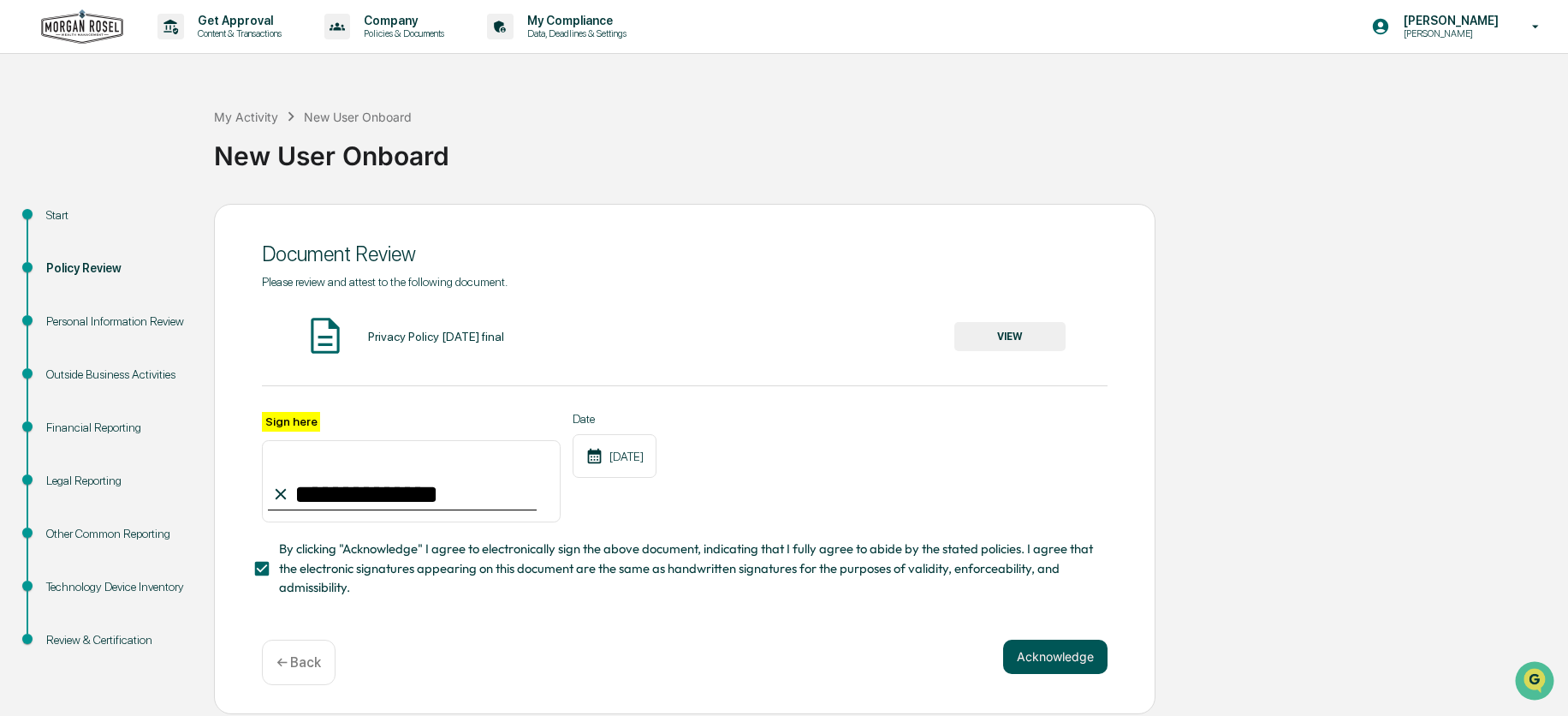
click at [1065, 667] on button "Acknowledge" at bounding box center [1055, 656] width 104 height 34
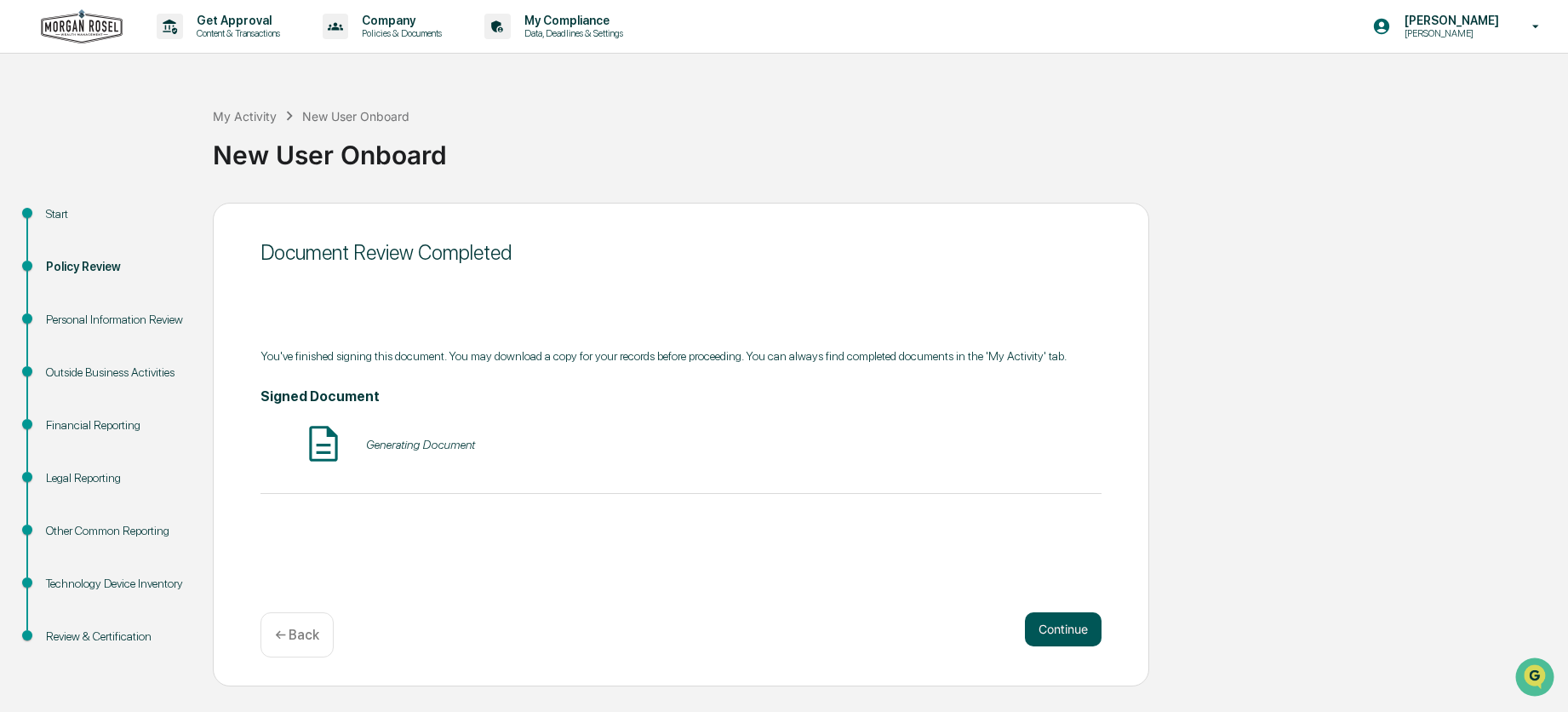
click at [1057, 614] on button "Continue" at bounding box center [1063, 629] width 77 height 34
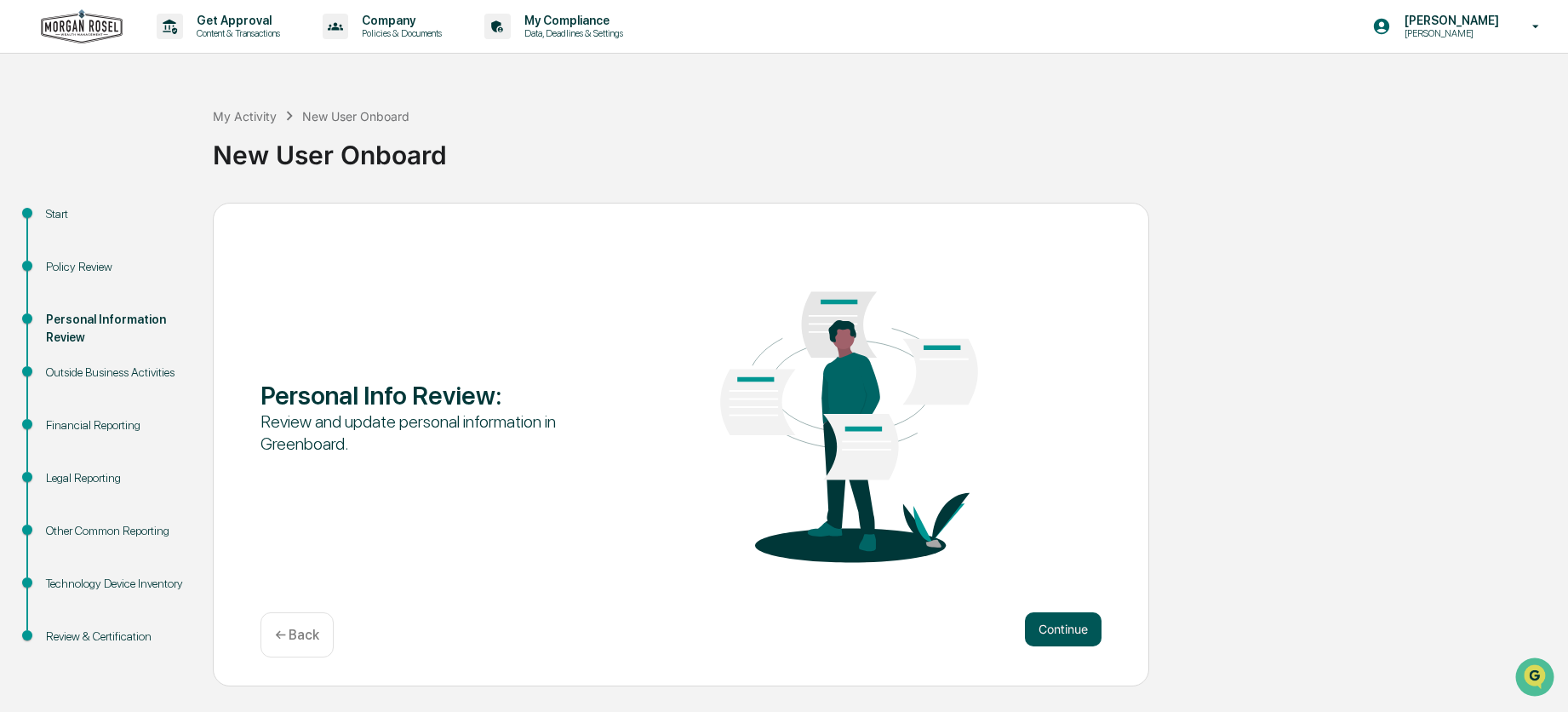
click at [1083, 635] on button "Continue" at bounding box center [1063, 629] width 77 height 34
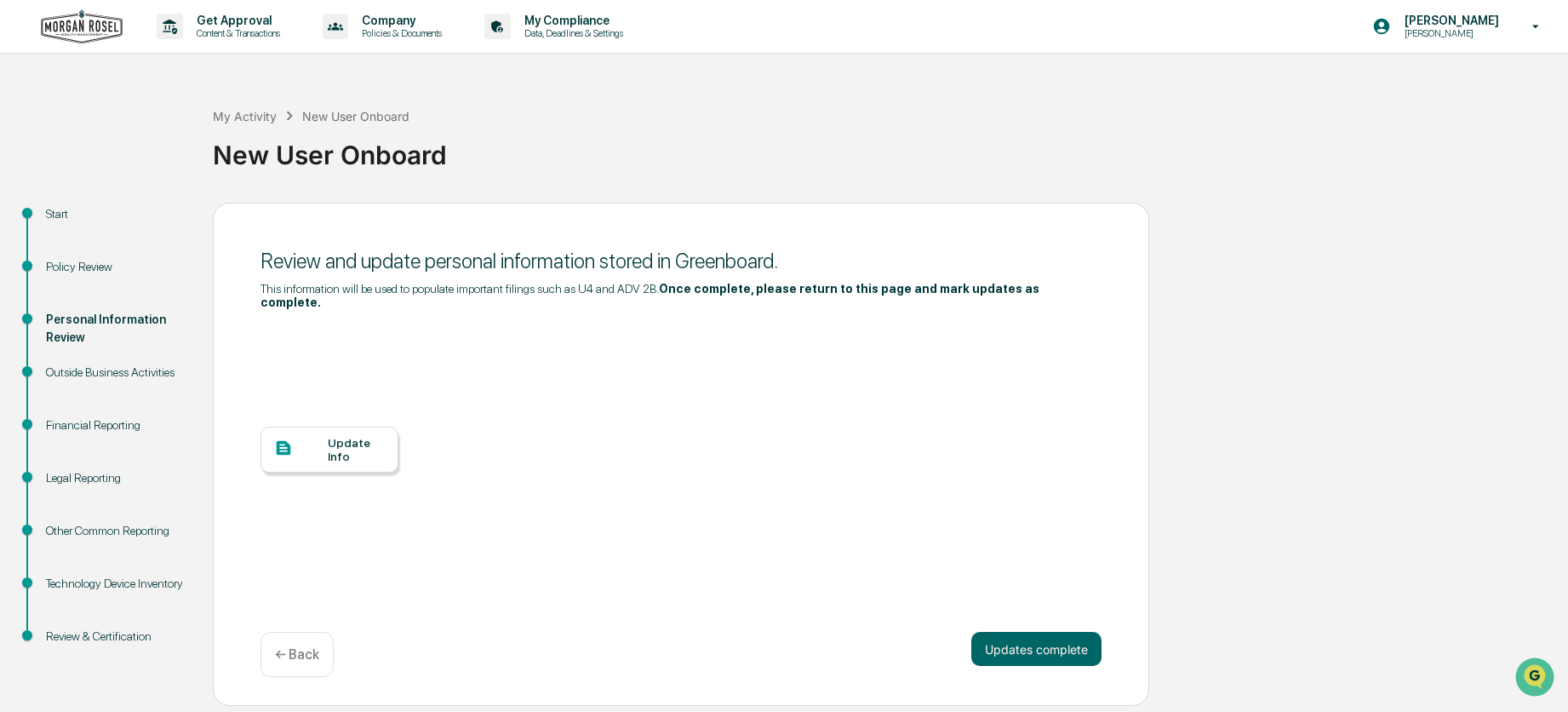
click at [1081, 635] on button "Updates complete" at bounding box center [1036, 648] width 130 height 34
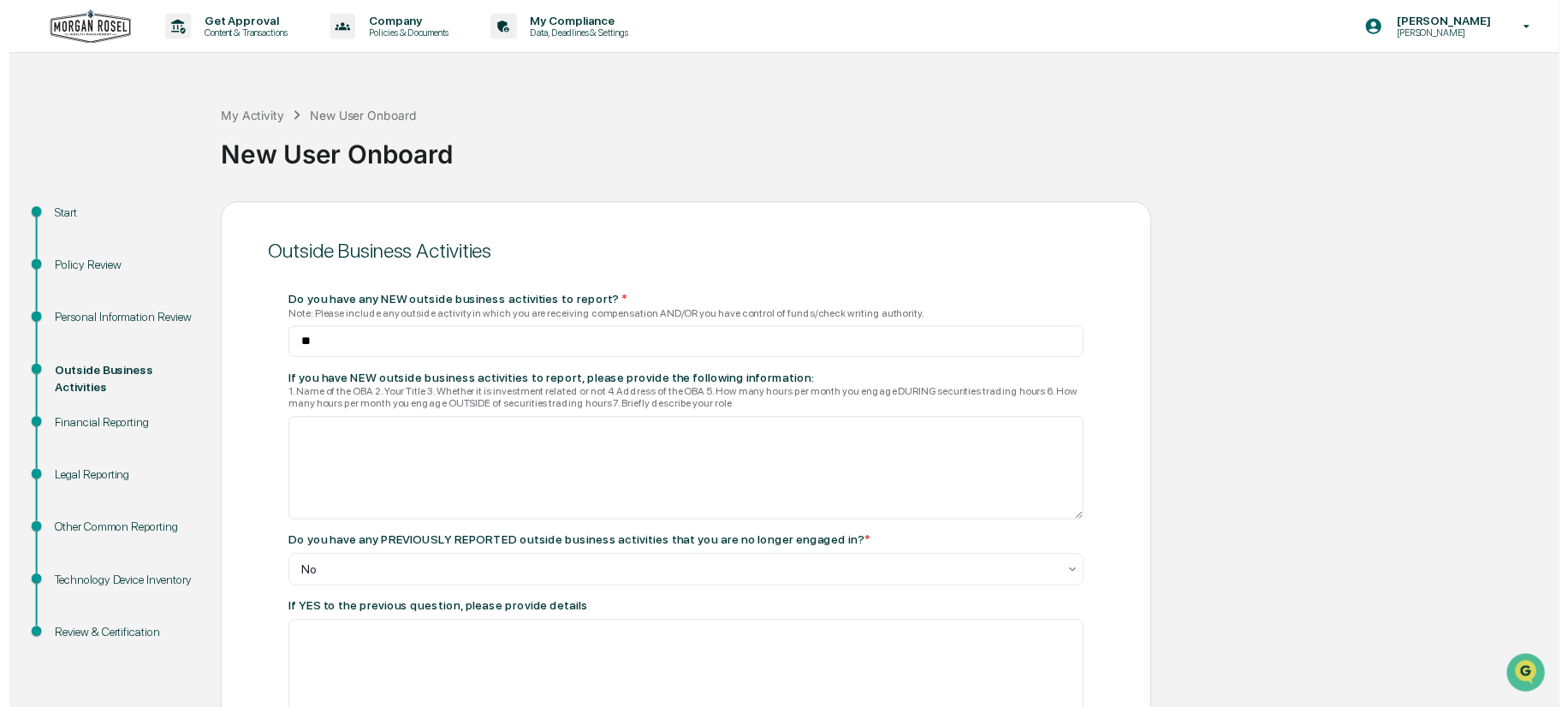
scroll to position [127, 0]
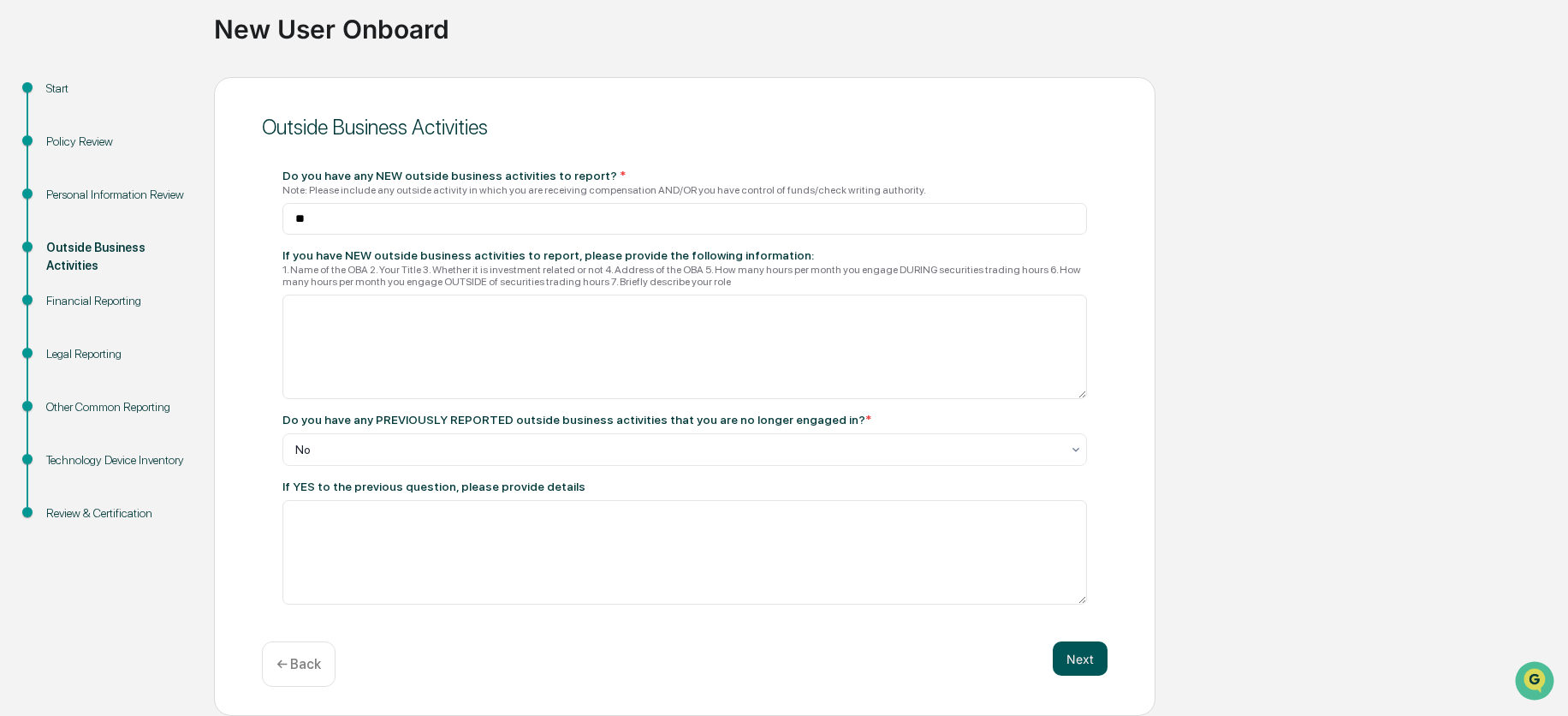
click at [1075, 658] on button "Next" at bounding box center [1080, 658] width 55 height 34
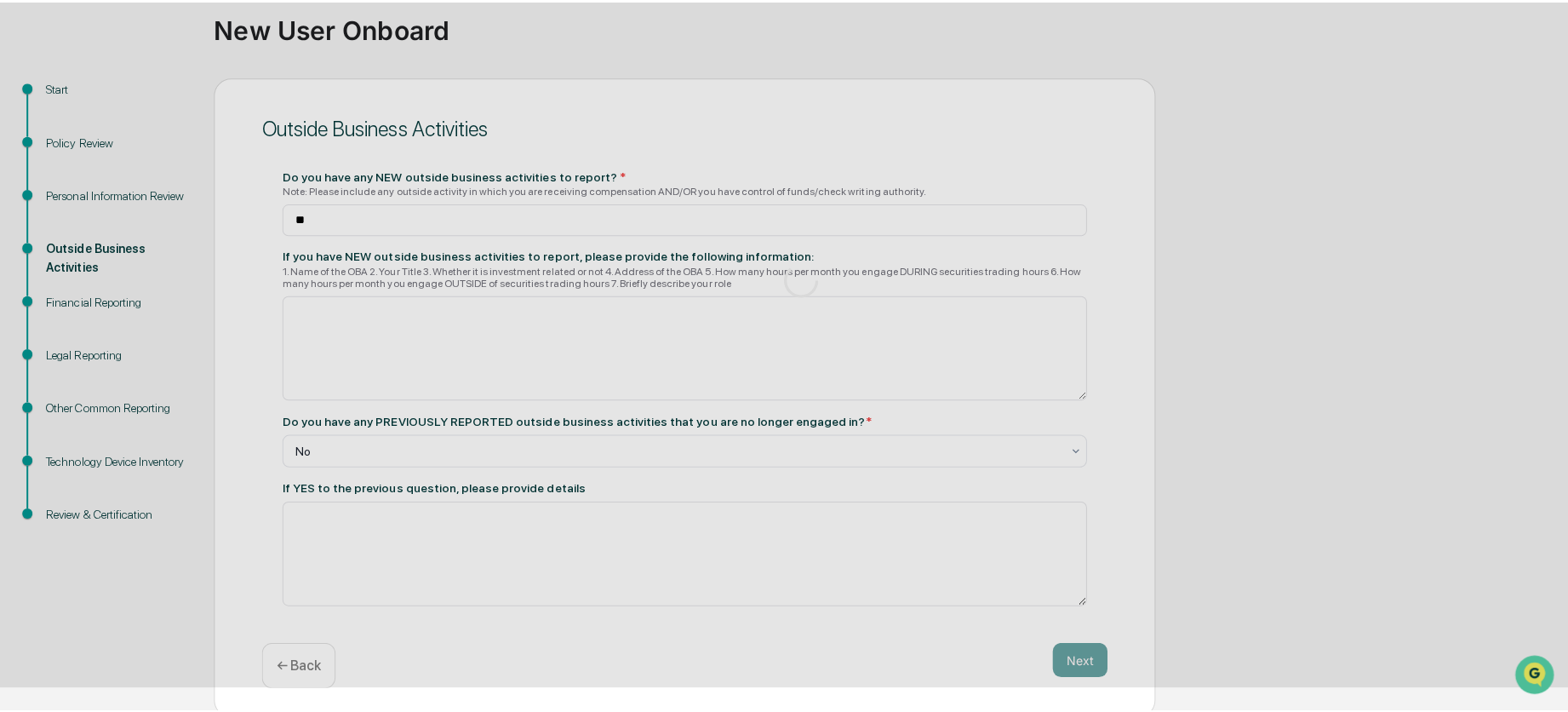
scroll to position [0, 0]
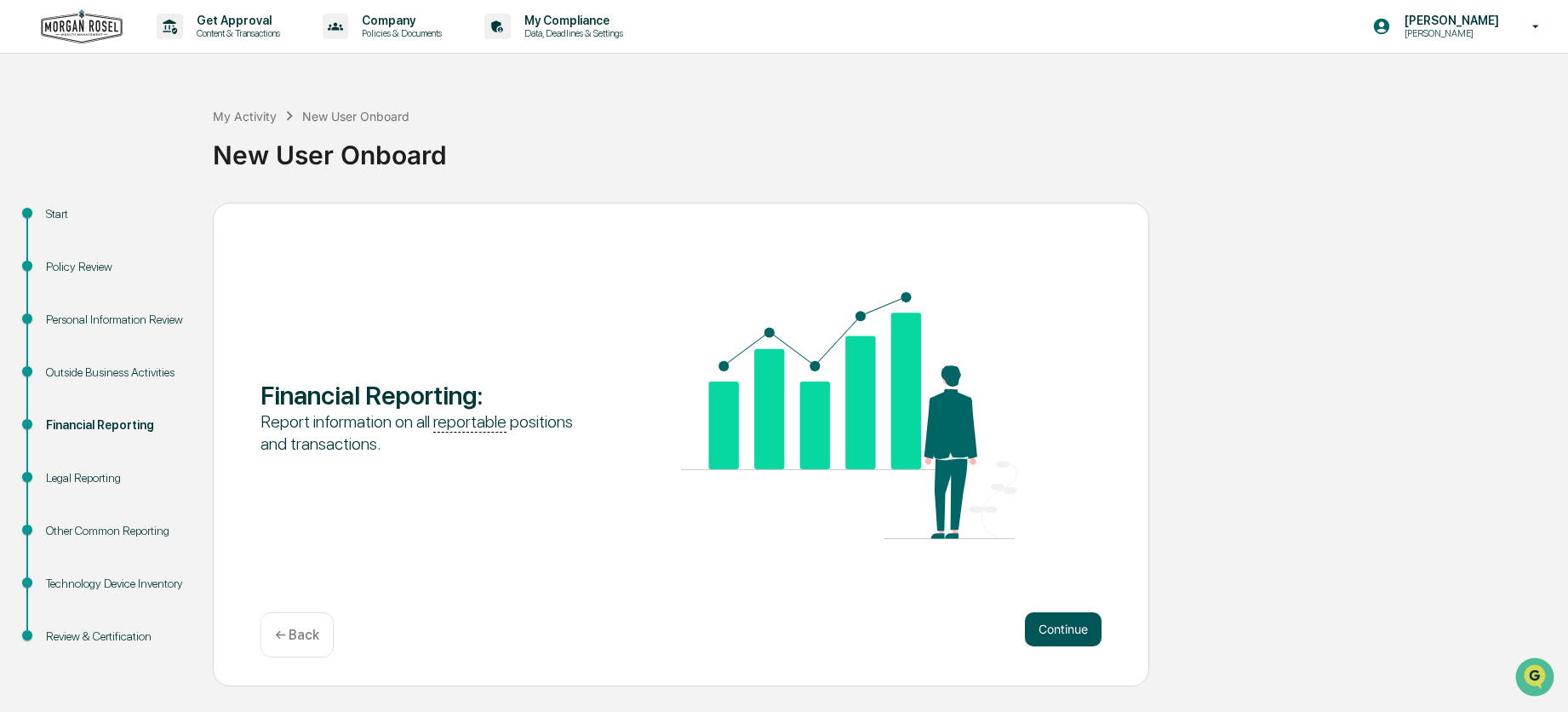
click at [1065, 632] on button "Continue" at bounding box center [1063, 629] width 77 height 34
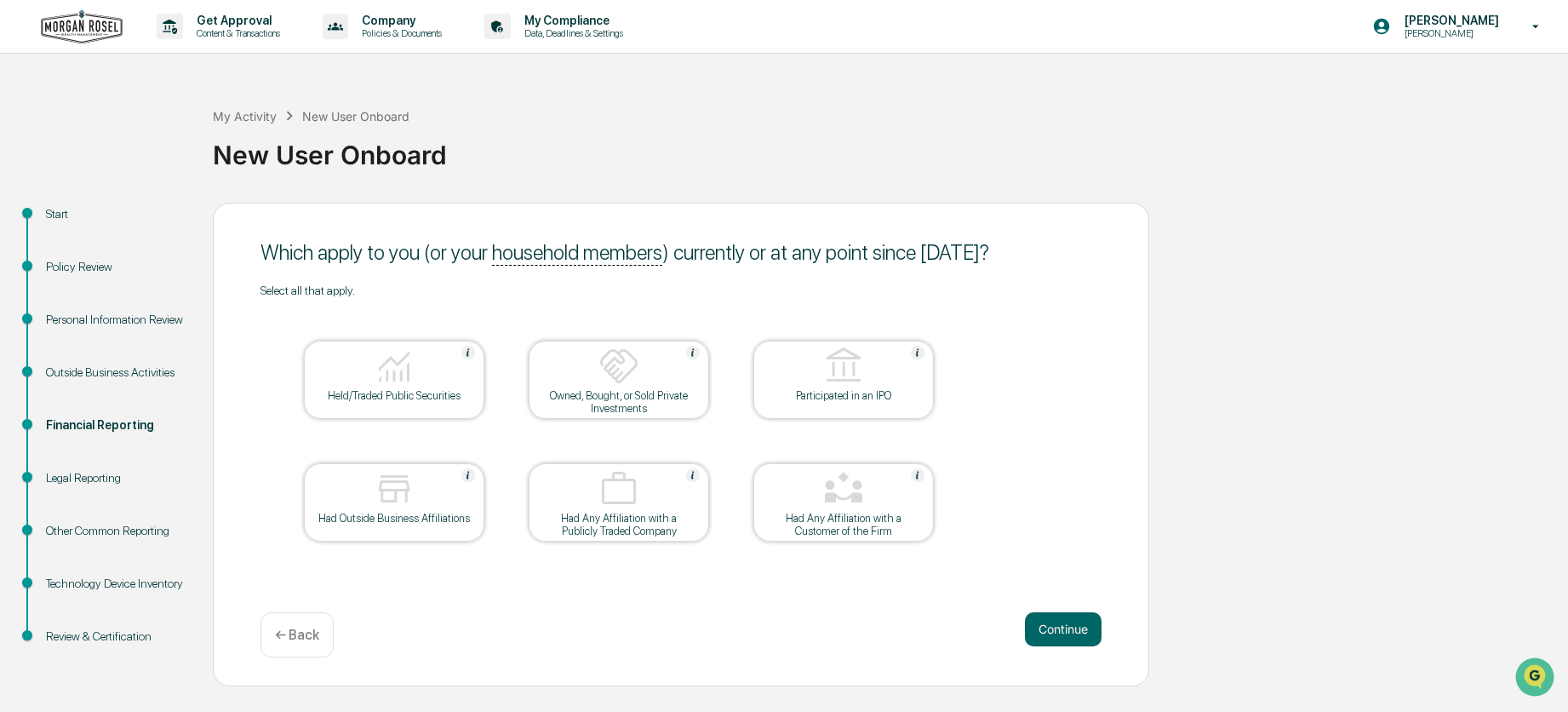
click at [399, 373] on img at bounding box center [394, 366] width 41 height 41
click at [398, 367] on img at bounding box center [394, 366] width 41 height 41
click at [400, 371] on img at bounding box center [394, 366] width 41 height 41
click at [584, 384] on div at bounding box center [619, 367] width 170 height 43
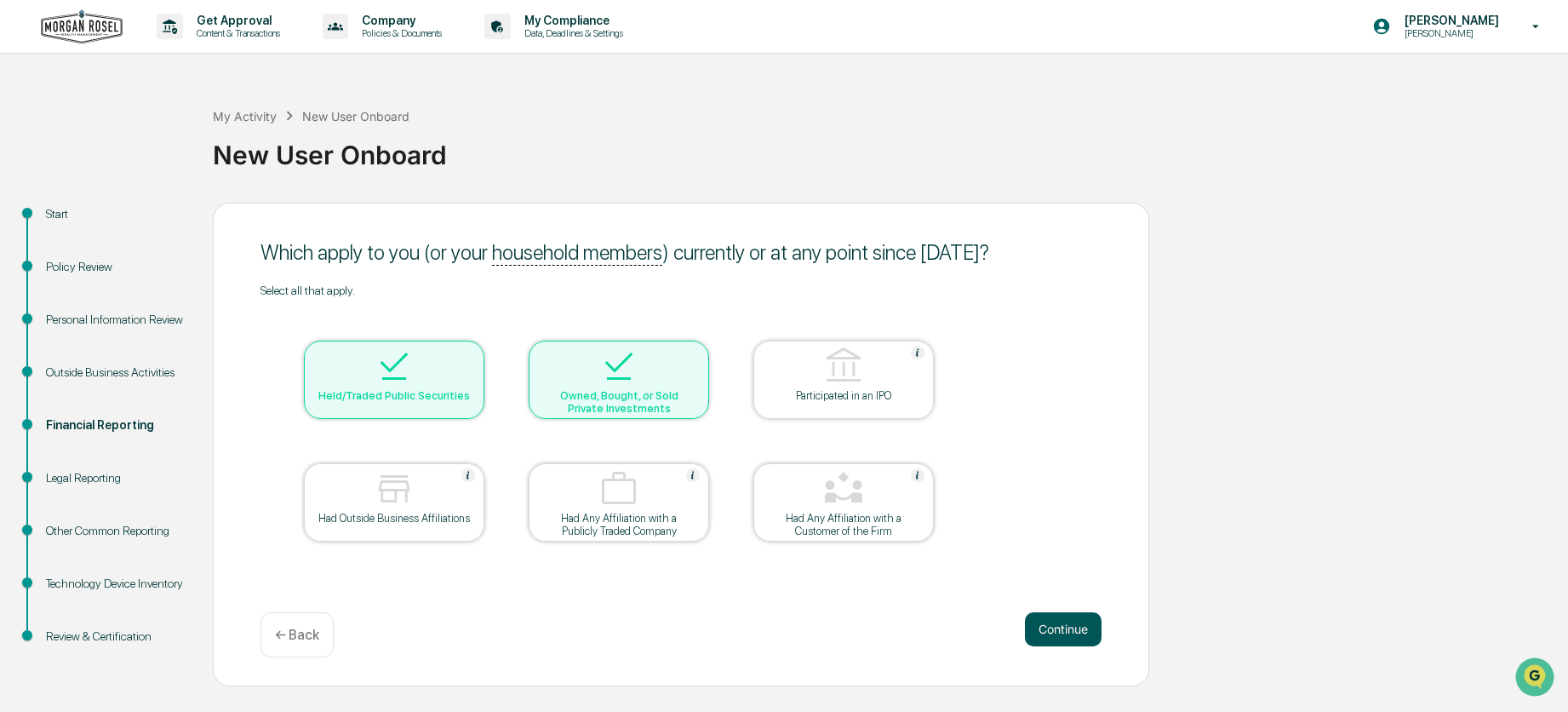
click at [1079, 628] on button "Continue" at bounding box center [1063, 629] width 77 height 34
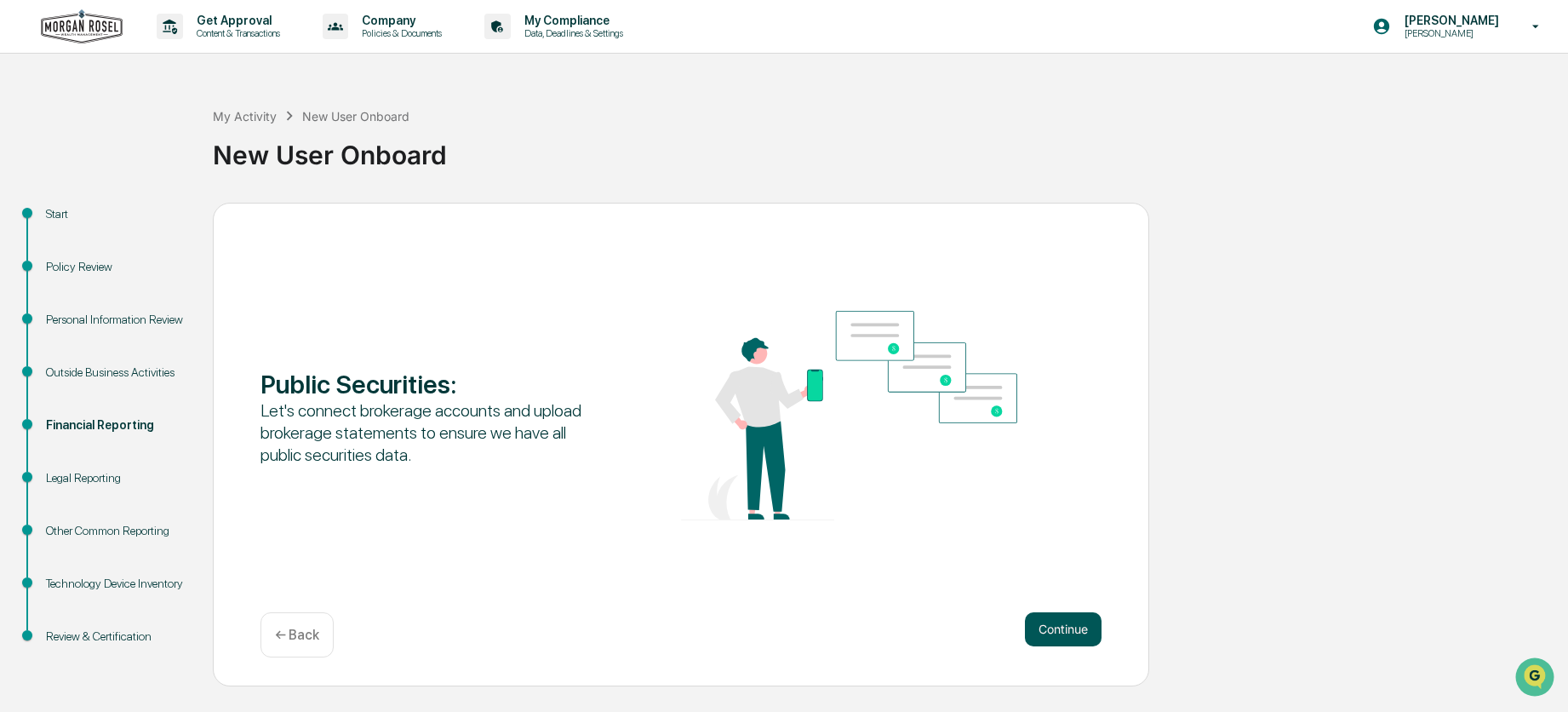
click at [1072, 634] on button "Continue" at bounding box center [1063, 629] width 77 height 34
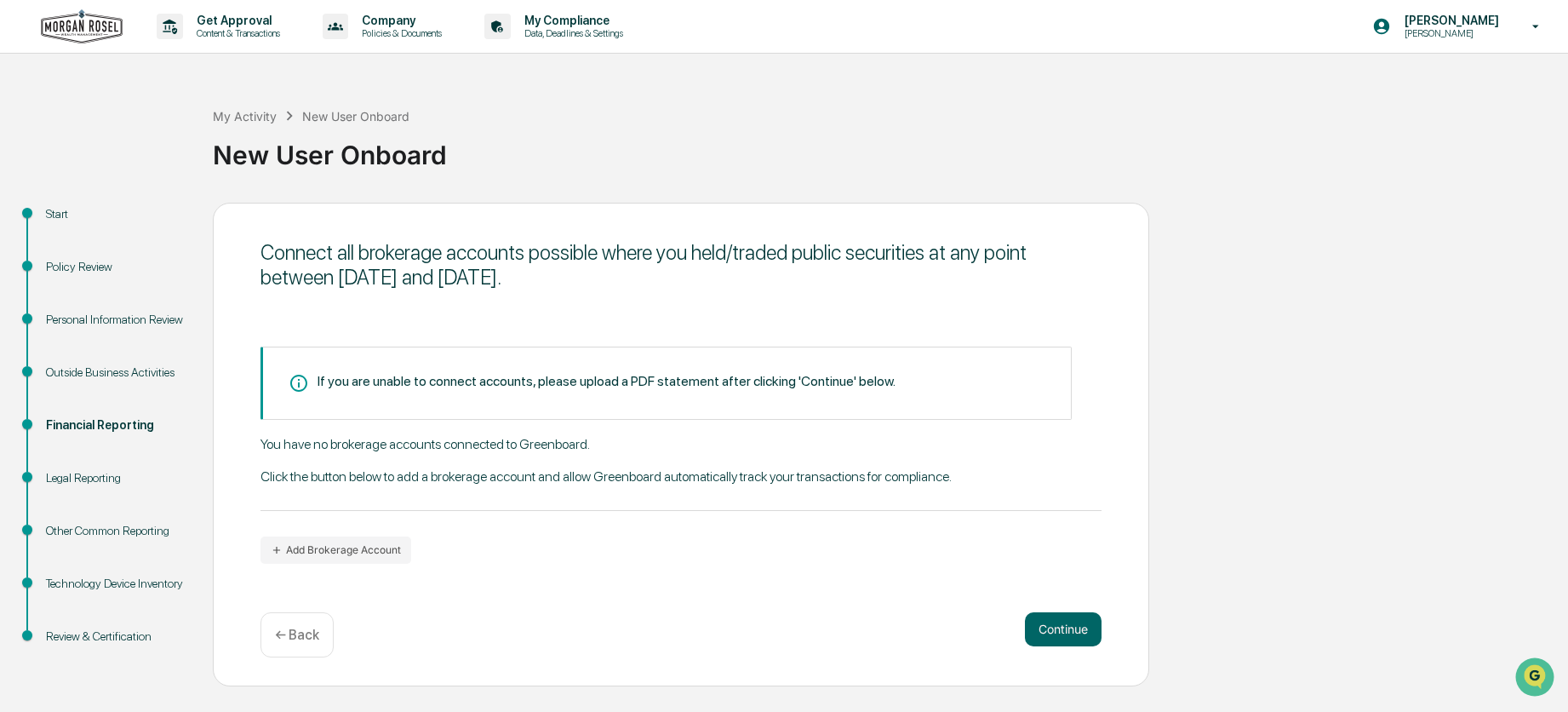
click at [94, 371] on div "Outside Business Activities" at bounding box center [116, 372] width 140 height 18
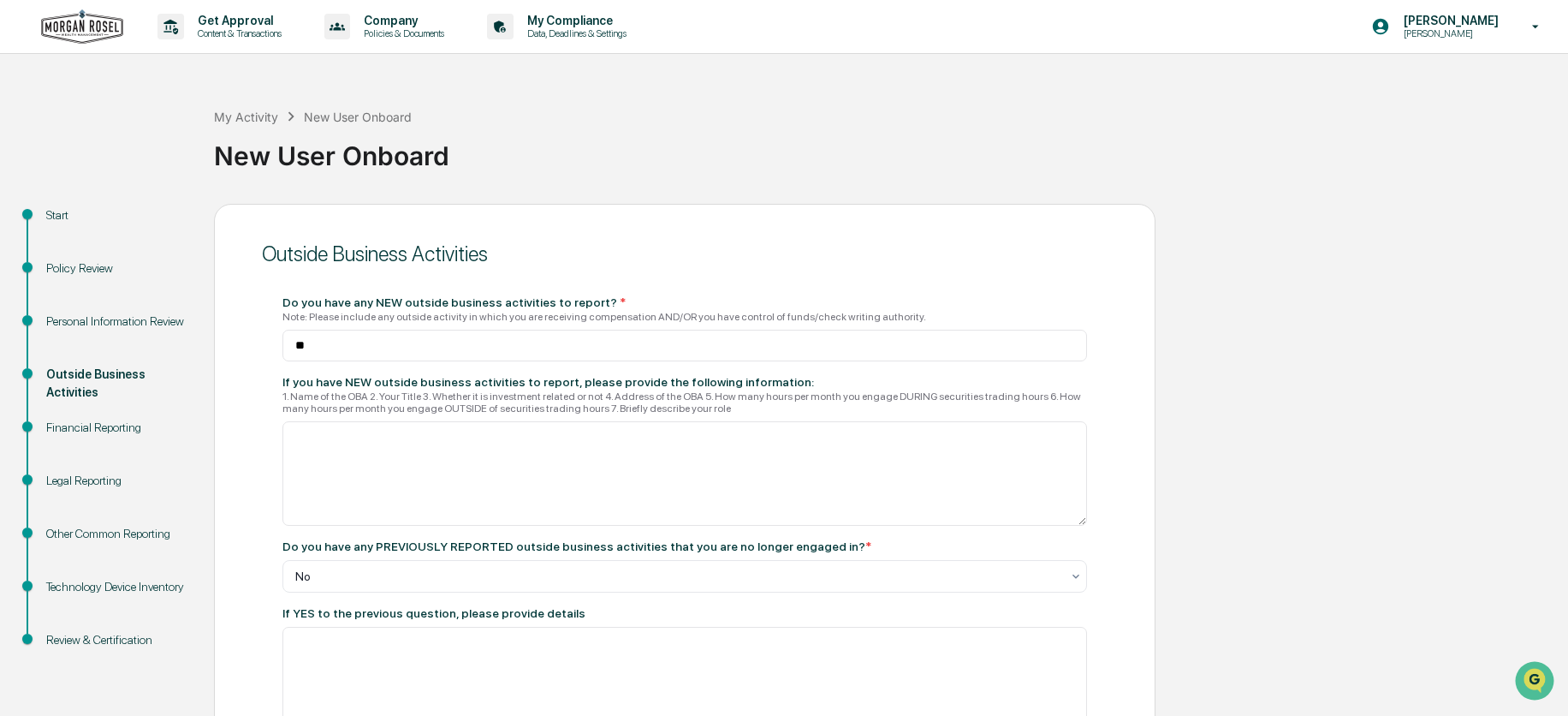
click at [97, 318] on div "Personal Information Review" at bounding box center [116, 321] width 140 height 18
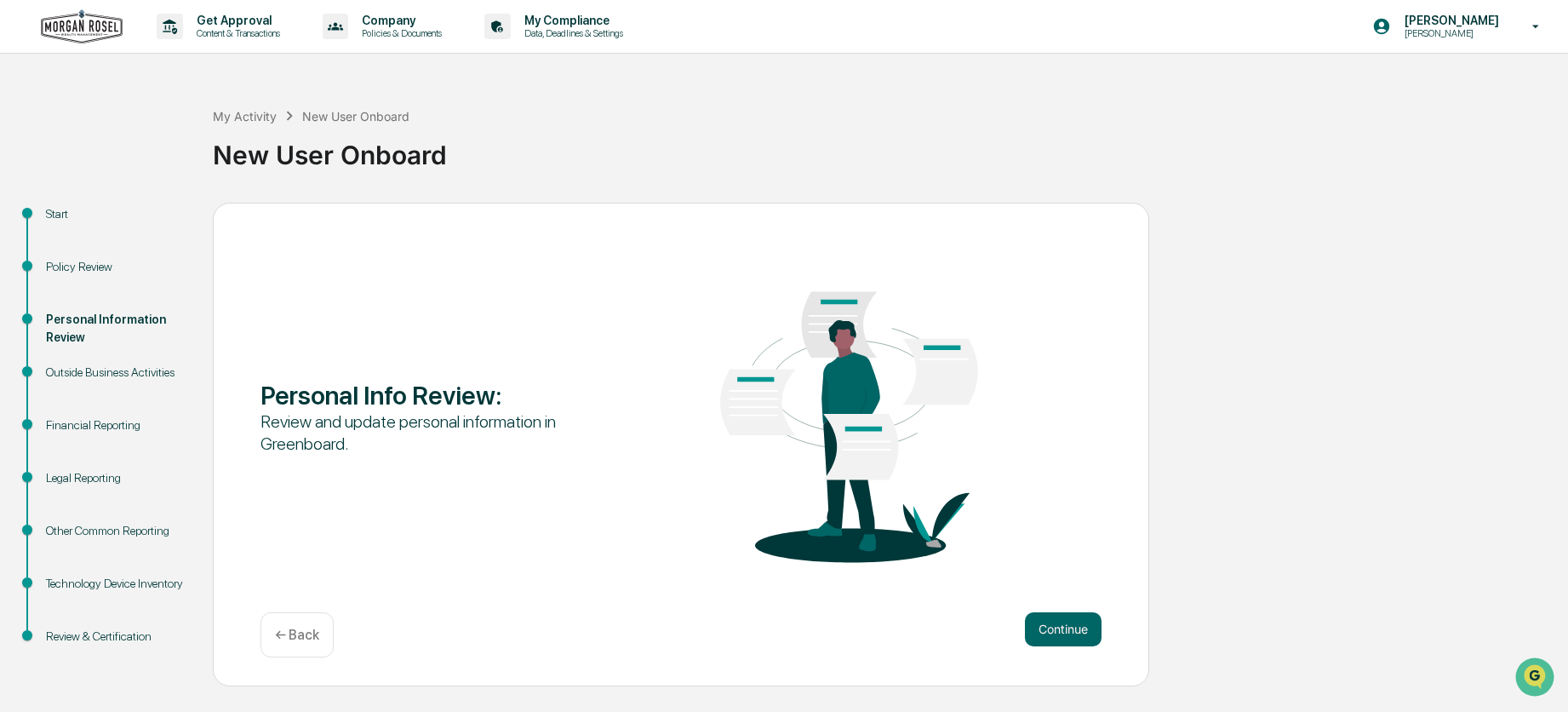
click at [83, 264] on div "Policy Review" at bounding box center [116, 266] width 140 height 18
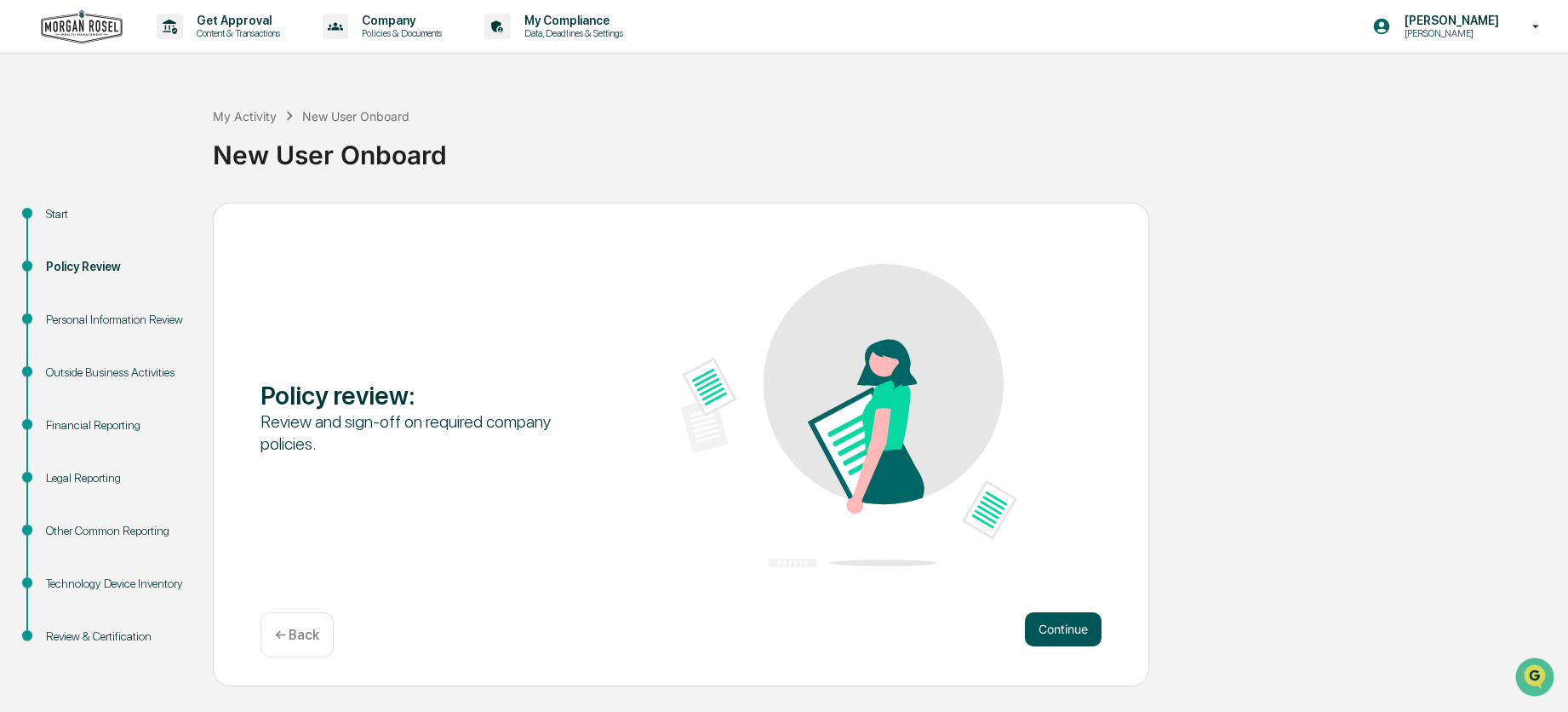
click at [1085, 626] on button "Continue" at bounding box center [1063, 629] width 77 height 34
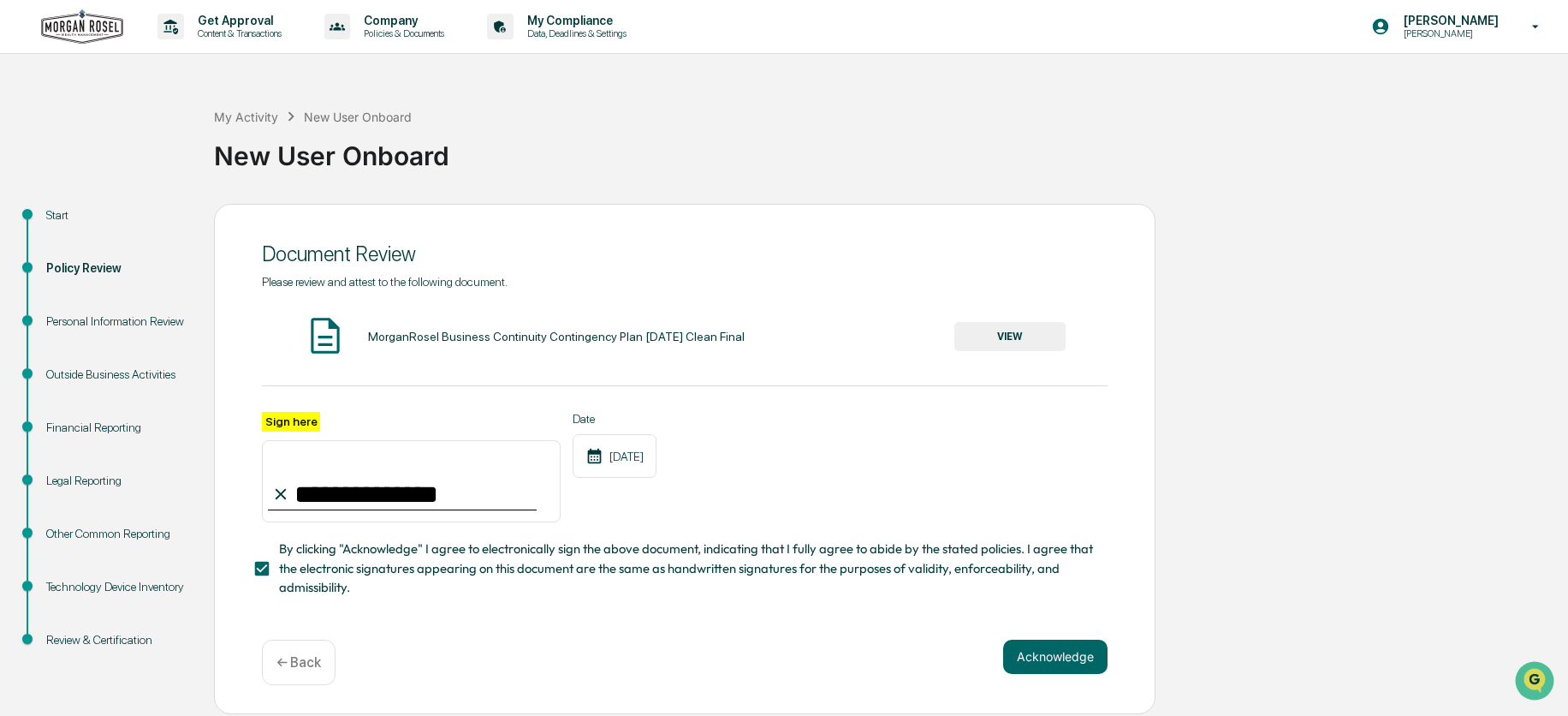
click at [1091, 630] on div "**********" at bounding box center [684, 458] width 942 height 510
click at [1048, 664] on button "Acknowledge" at bounding box center [1055, 656] width 104 height 34
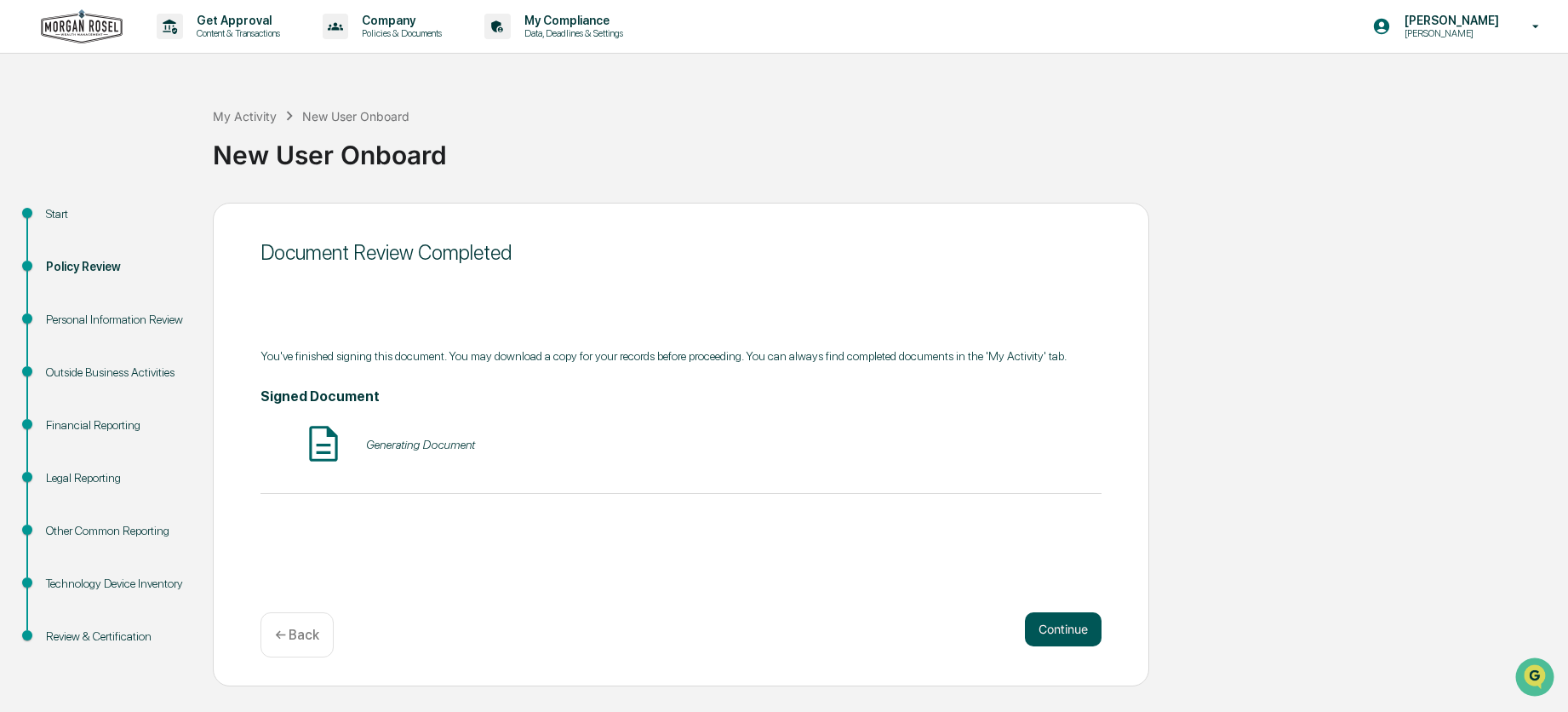
click at [1058, 629] on button "Continue" at bounding box center [1063, 629] width 77 height 34
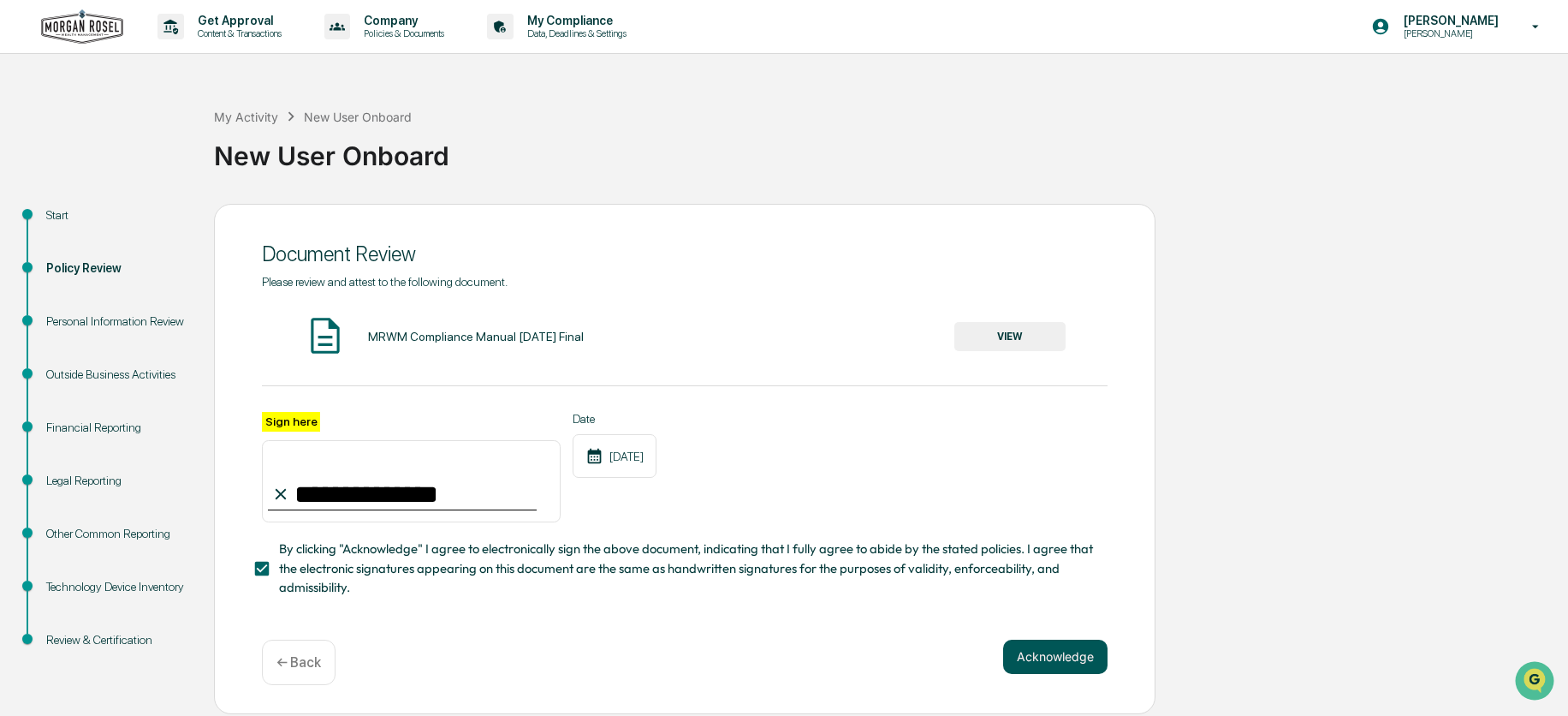
click at [1065, 665] on button "Acknowledge" at bounding box center [1055, 656] width 104 height 34
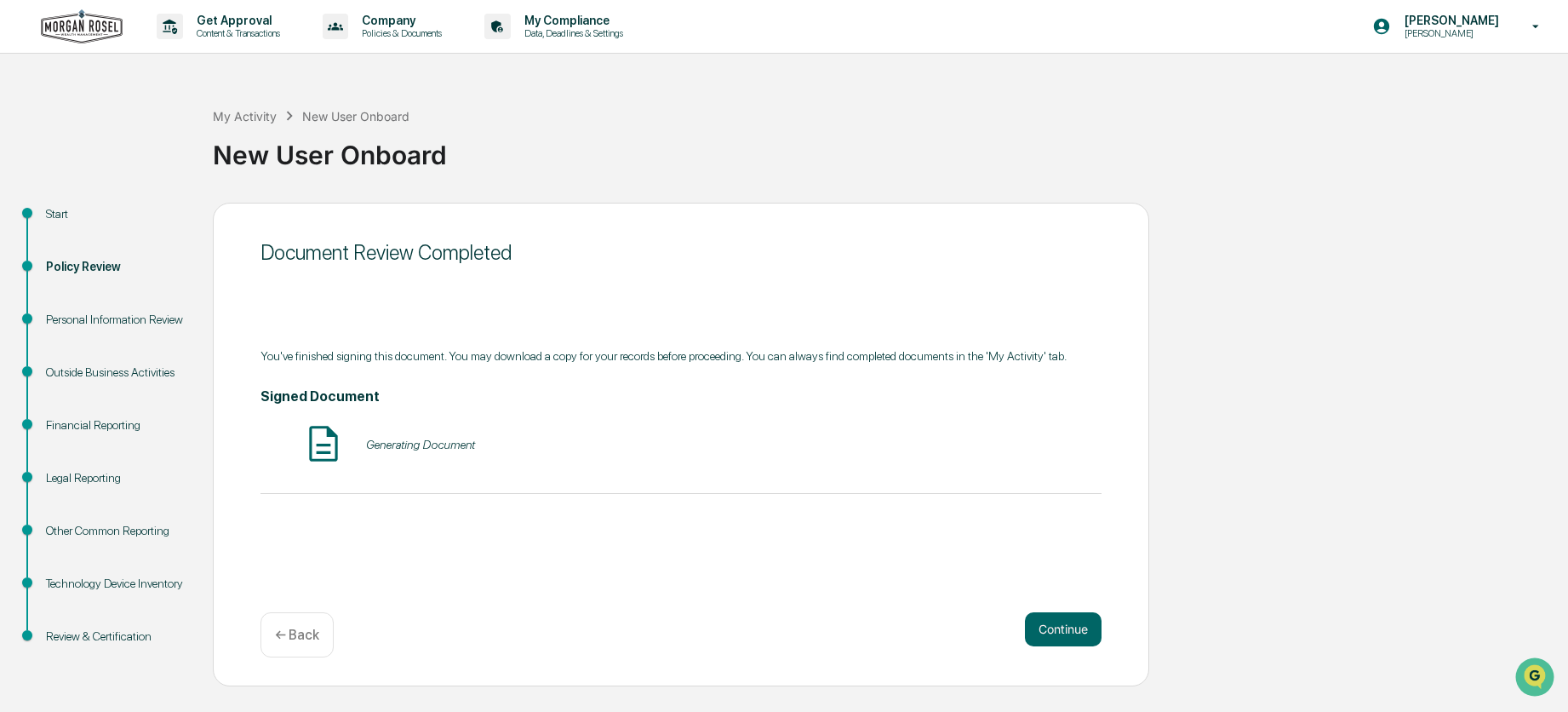
click at [1058, 656] on div "Continue ← Back" at bounding box center [681, 634] width 841 height 45
click at [1058, 640] on button "Continue" at bounding box center [1063, 629] width 77 height 34
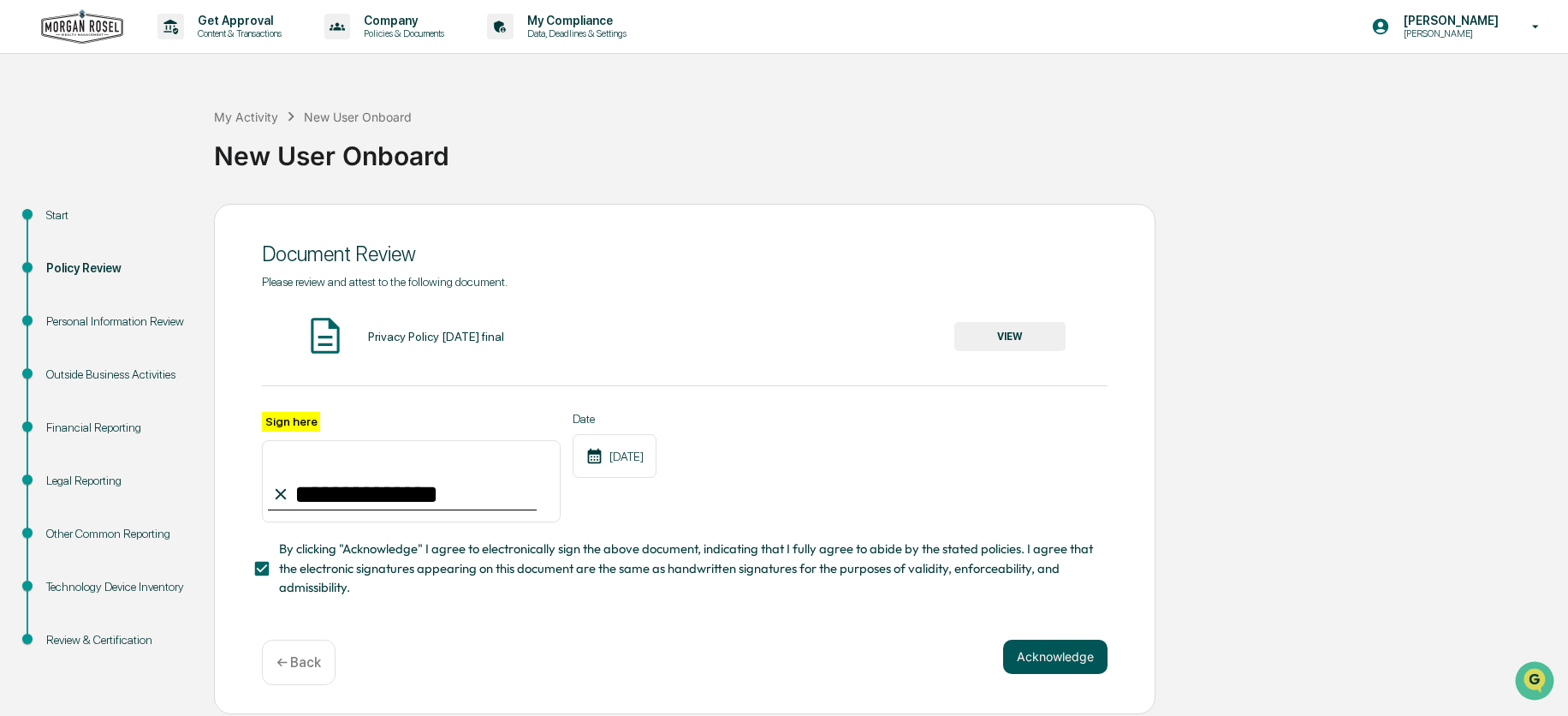
click at [1060, 659] on button "Acknowledge" at bounding box center [1055, 656] width 104 height 34
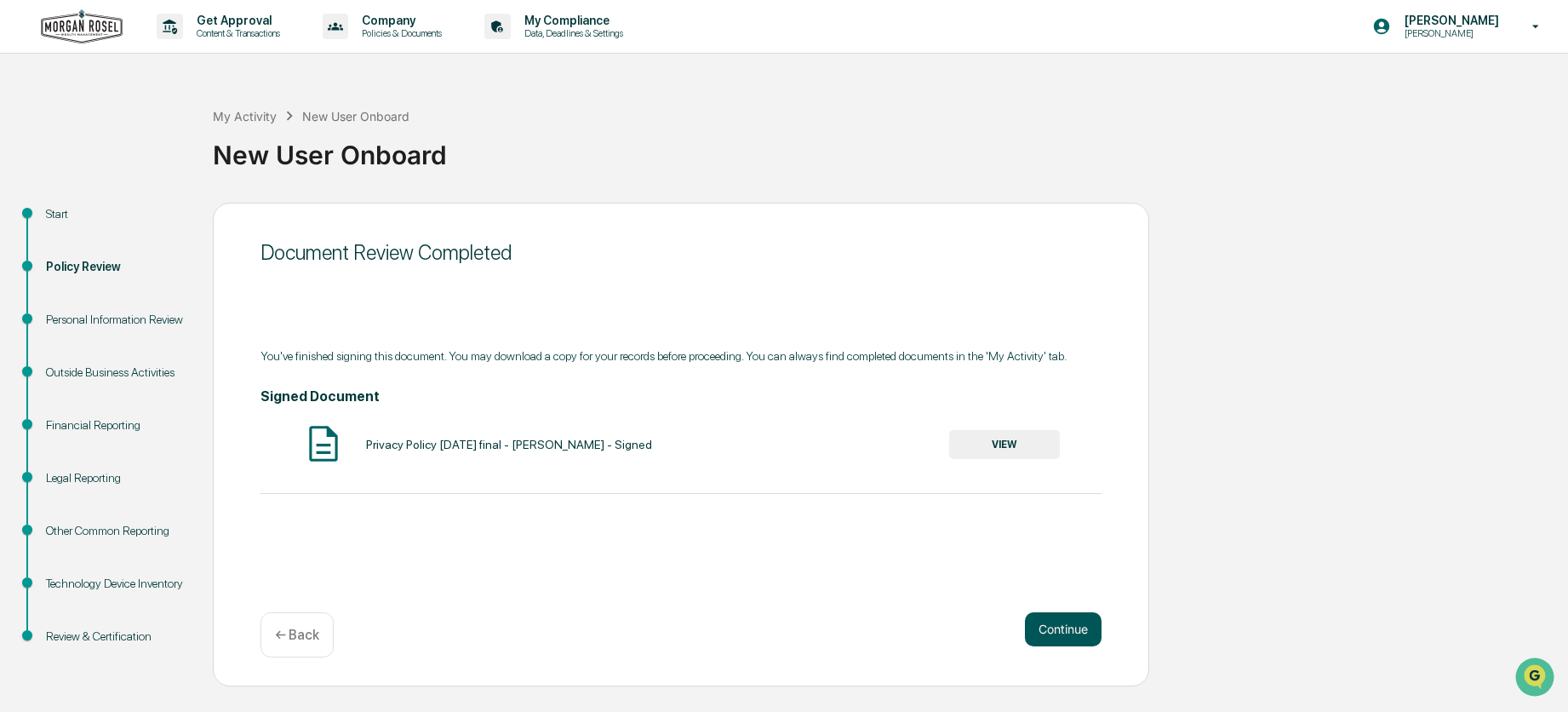
click at [1078, 634] on button "Continue" at bounding box center [1063, 629] width 77 height 34
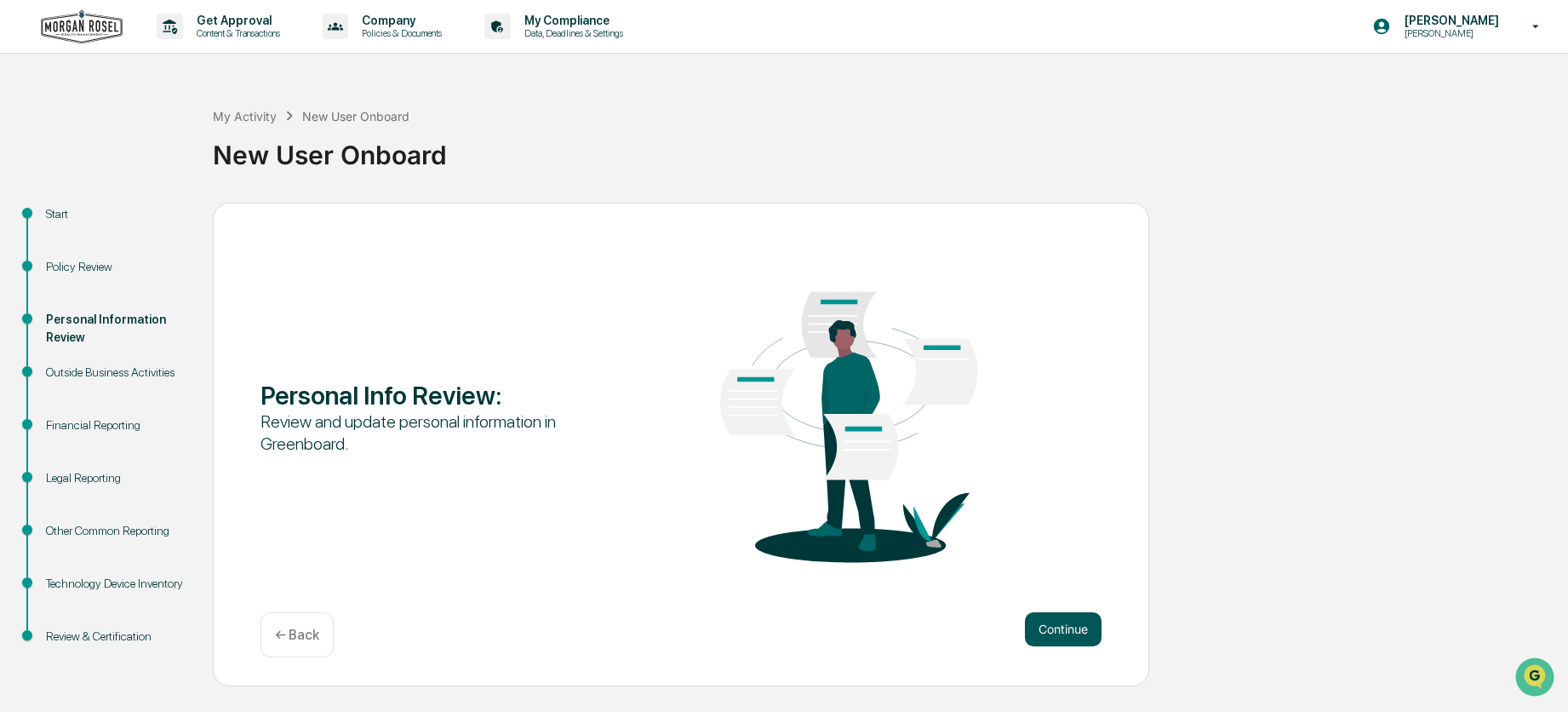
click at [1060, 620] on button "Continue" at bounding box center [1063, 629] width 77 height 34
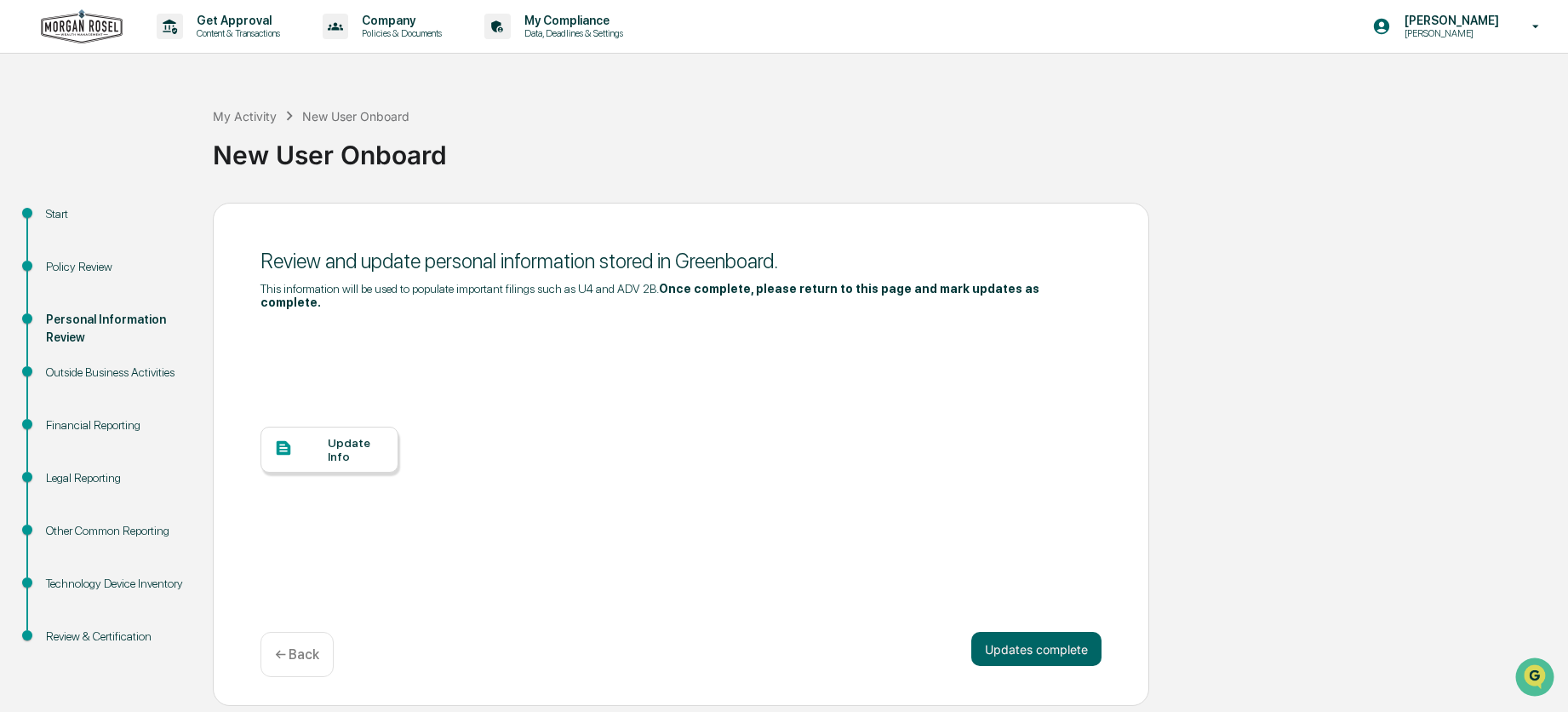
click at [296, 646] on p "← Back" at bounding box center [297, 654] width 44 height 16
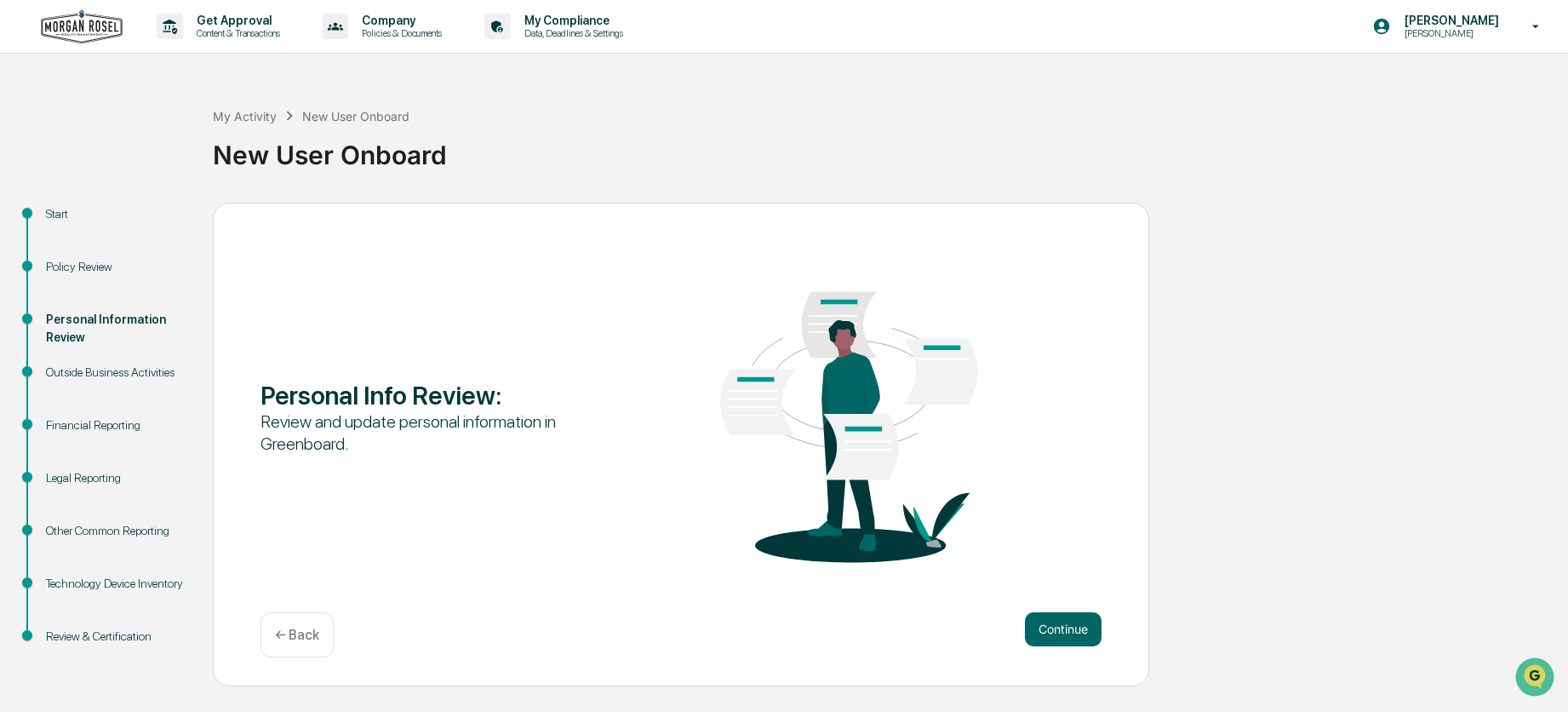
click at [296, 643] on div "← Back" at bounding box center [297, 634] width 73 height 45
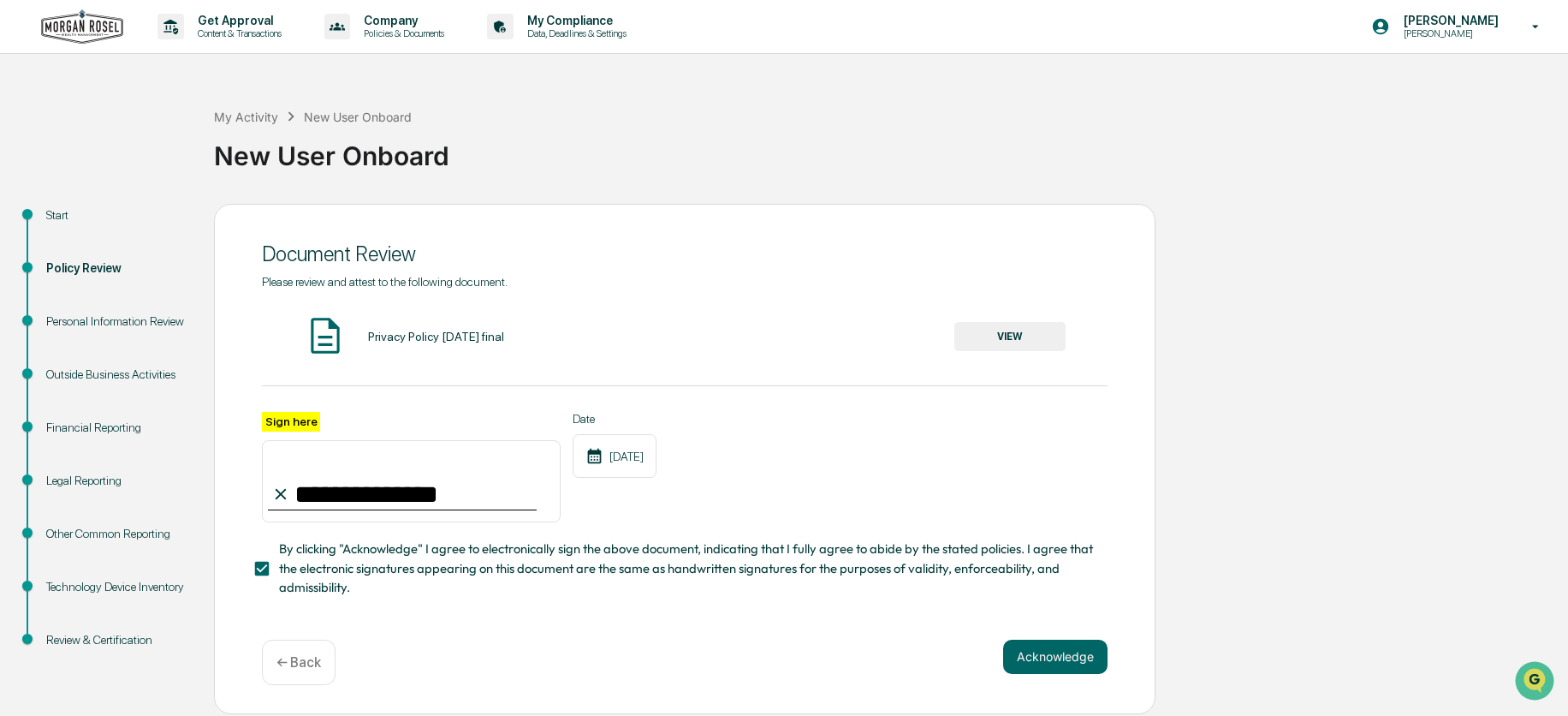
click at [297, 646] on div "← Back" at bounding box center [298, 662] width 73 height 46
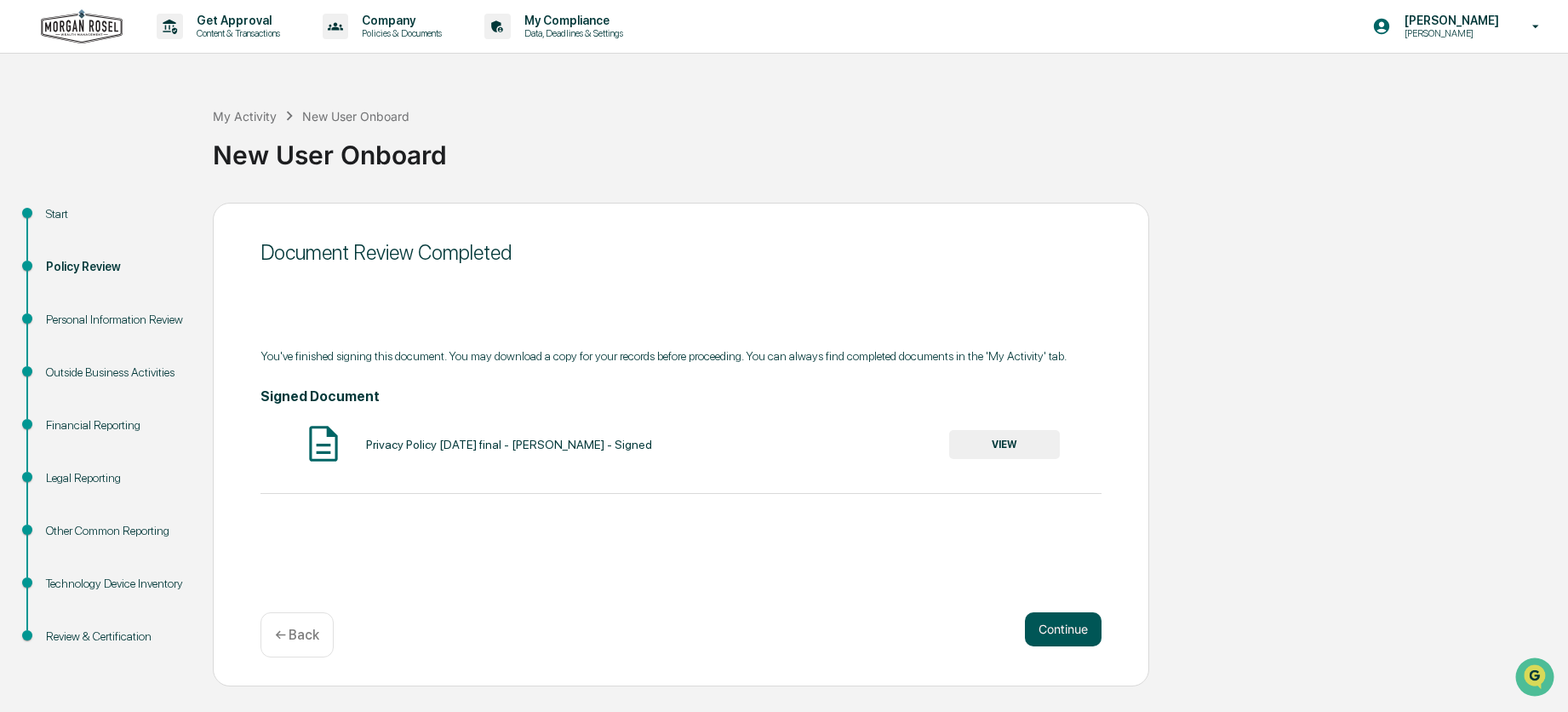
click at [1075, 626] on button "Continue" at bounding box center [1063, 629] width 77 height 34
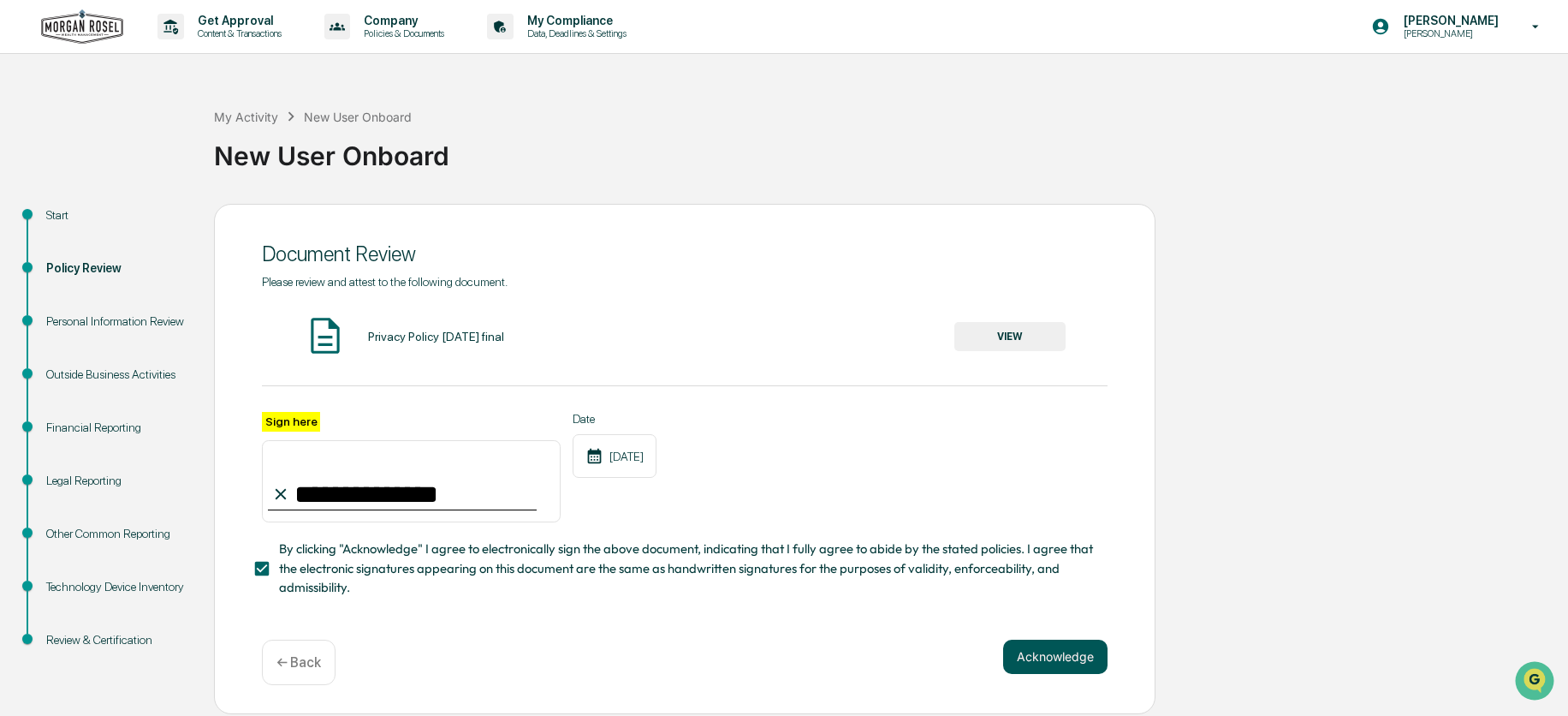
click at [1038, 661] on button "Acknowledge" at bounding box center [1055, 656] width 104 height 34
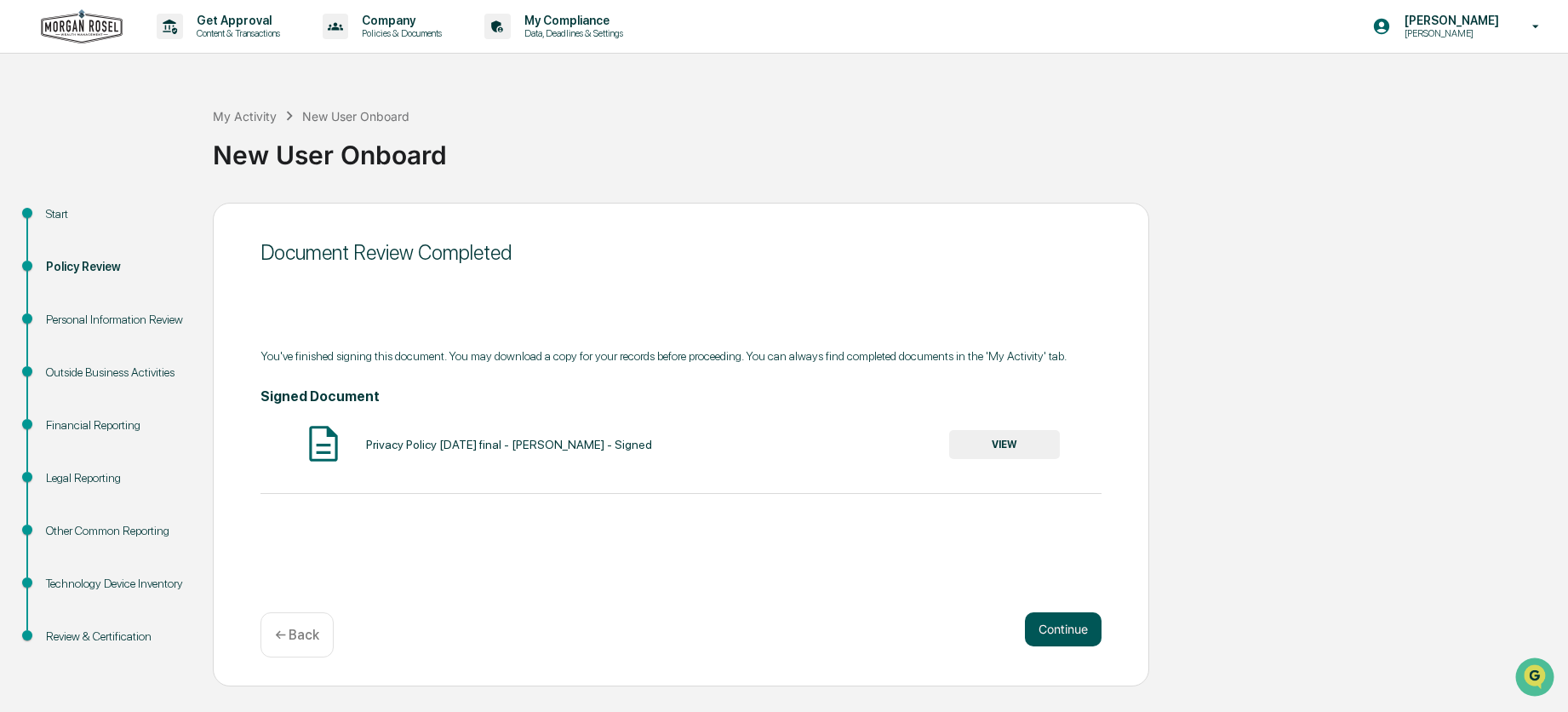
click at [1075, 632] on button "Continue" at bounding box center [1063, 629] width 77 height 34
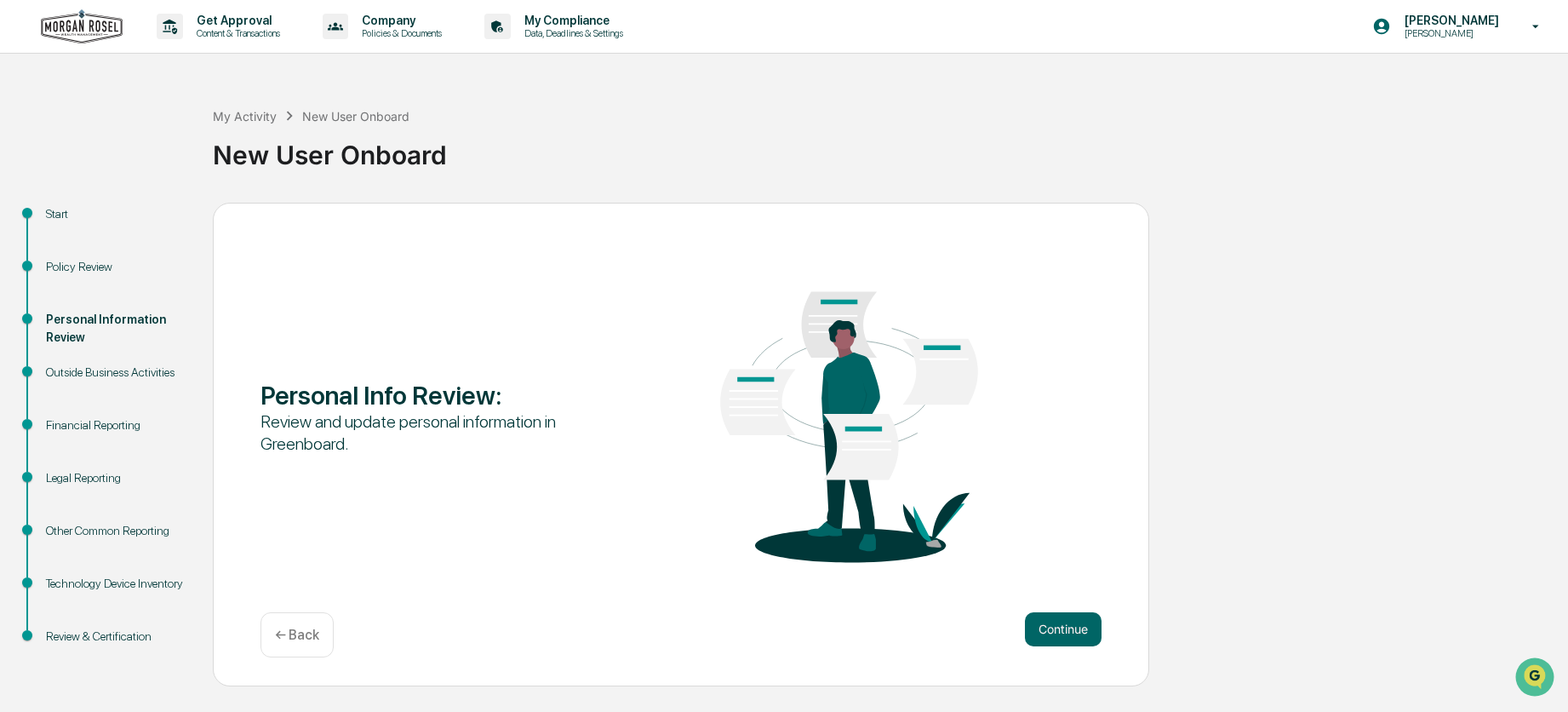
click at [315, 627] on p "← Back" at bounding box center [297, 634] width 44 height 16
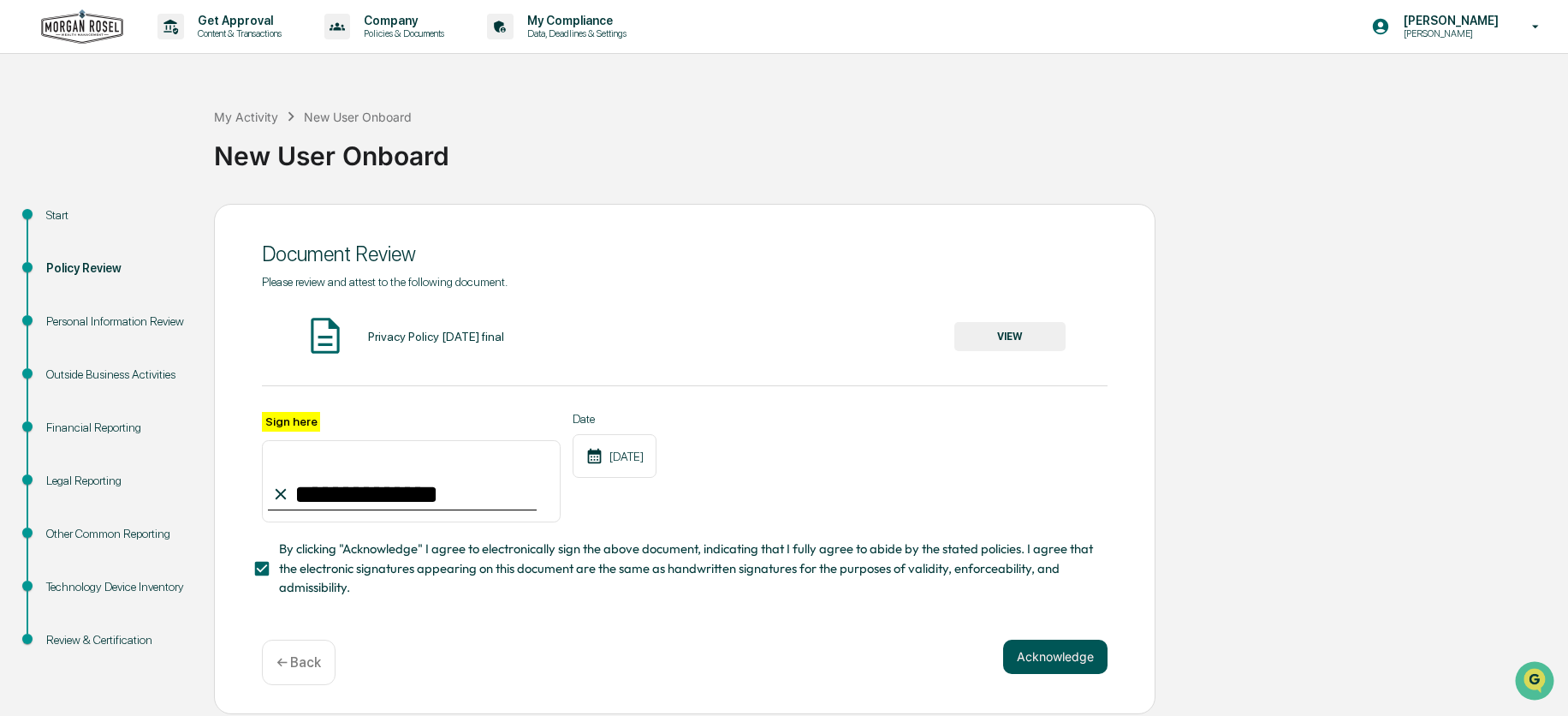
click at [1059, 664] on button "Acknowledge" at bounding box center [1055, 656] width 104 height 34
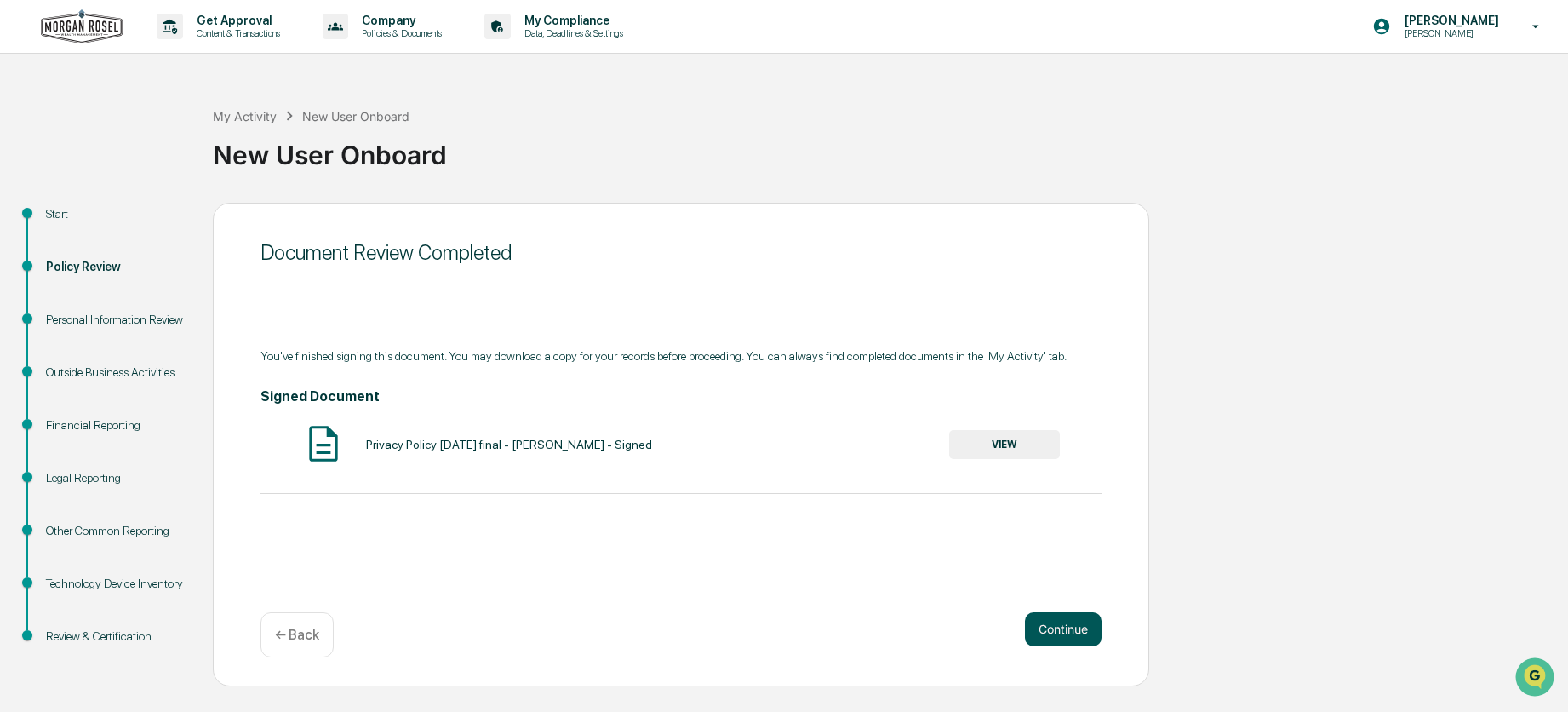
click at [1078, 630] on button "Continue" at bounding box center [1063, 629] width 77 height 34
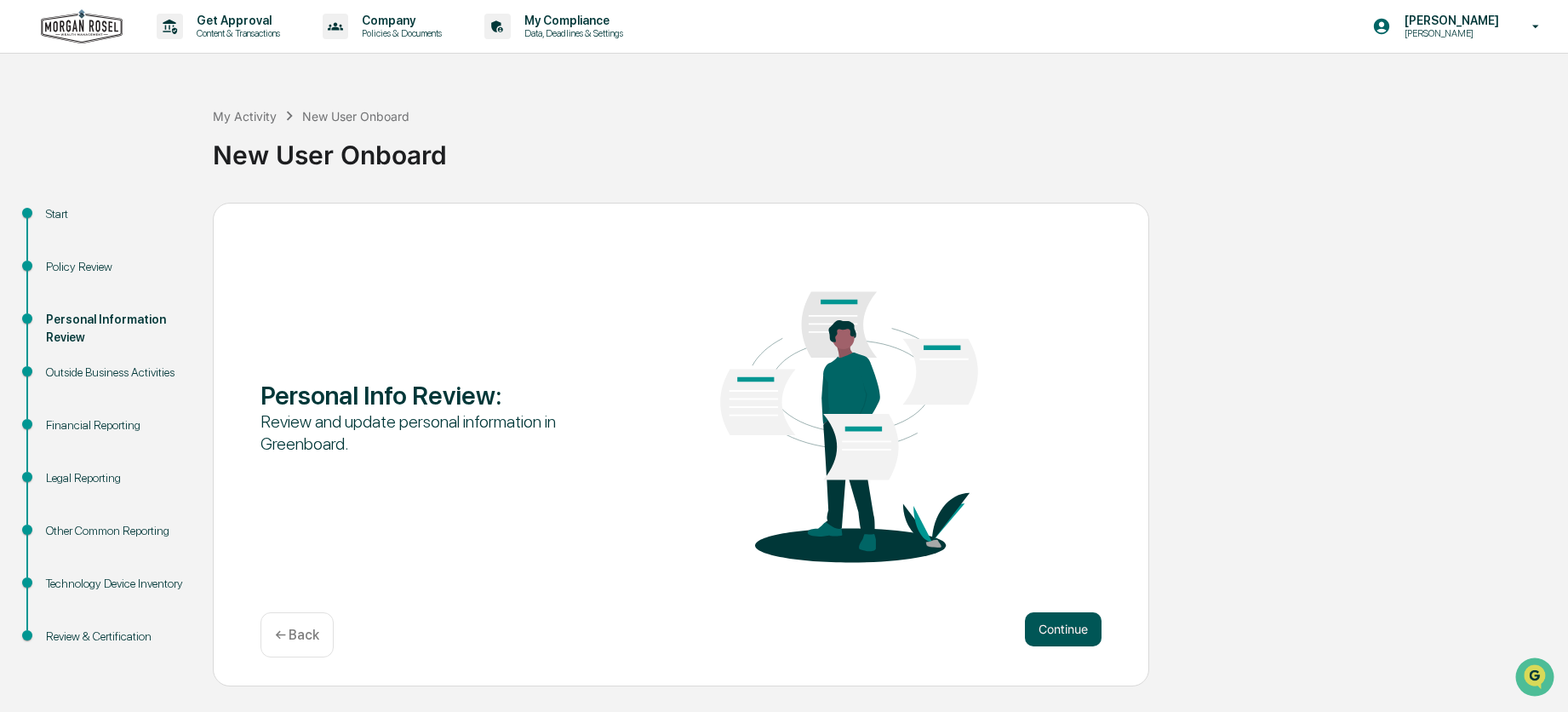
click at [1067, 627] on button "Continue" at bounding box center [1063, 629] width 77 height 34
